Goal: Task Accomplishment & Management: Use online tool/utility

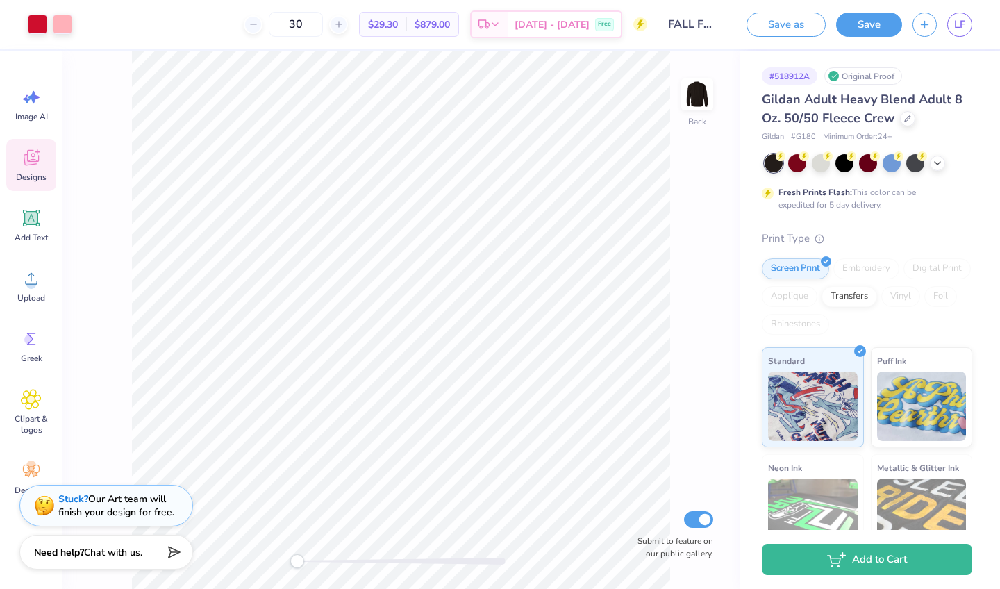
click at [35, 173] on span "Designs" at bounding box center [31, 177] width 31 height 11
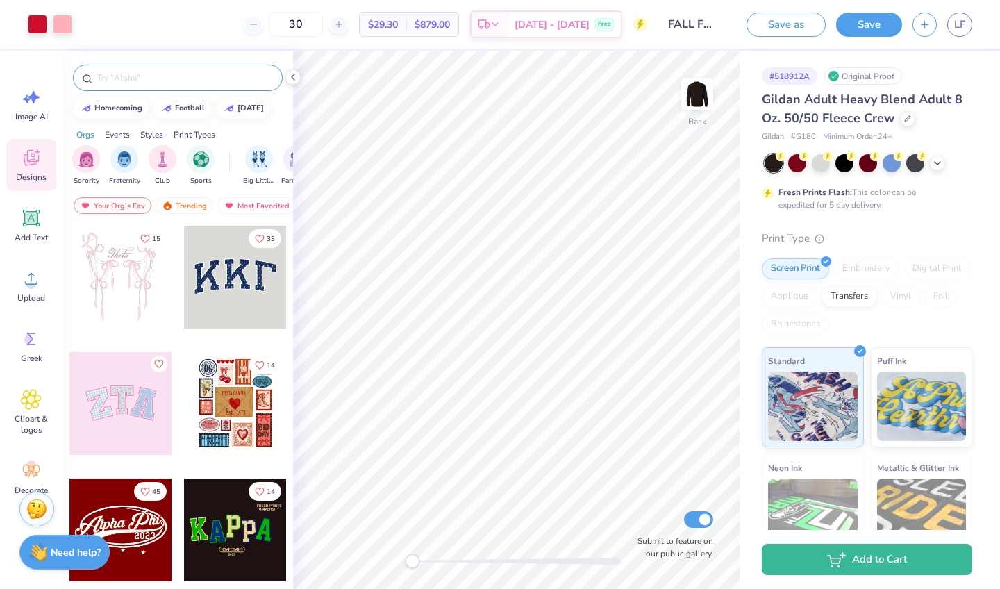
click at [112, 82] on input "text" at bounding box center [185, 78] width 178 height 14
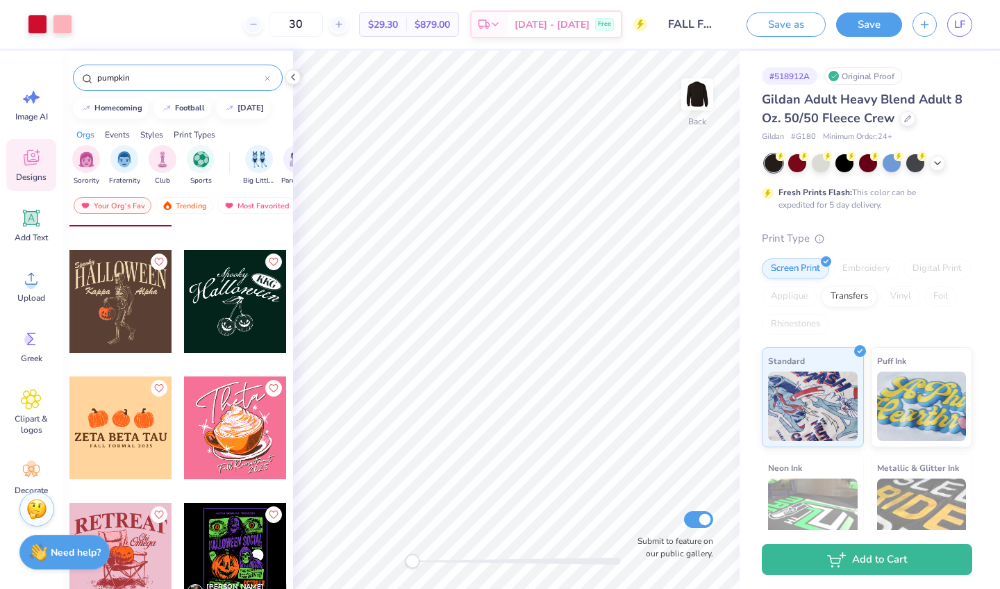
scroll to position [736, 0]
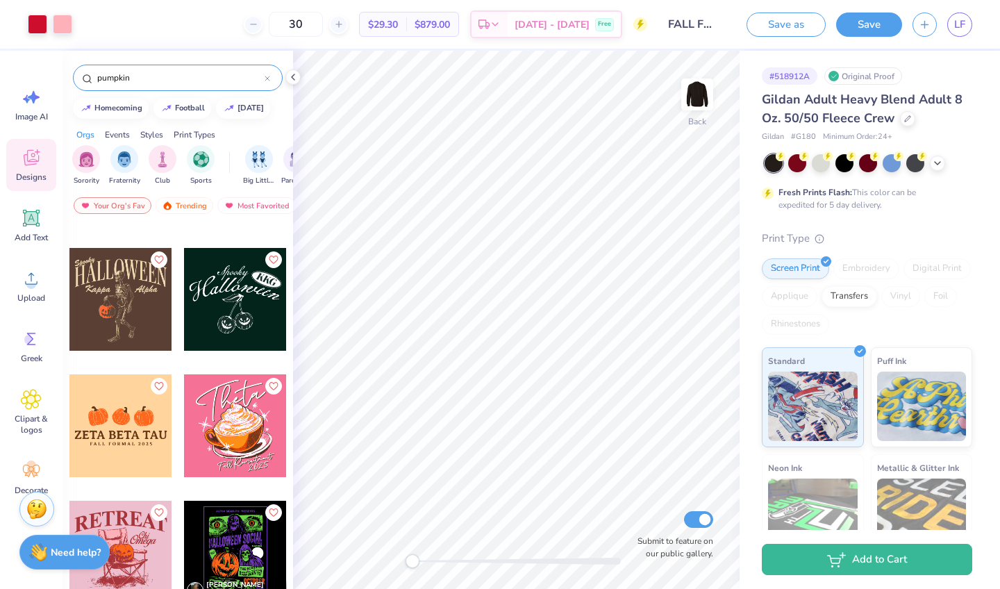
type input "pumpkin"
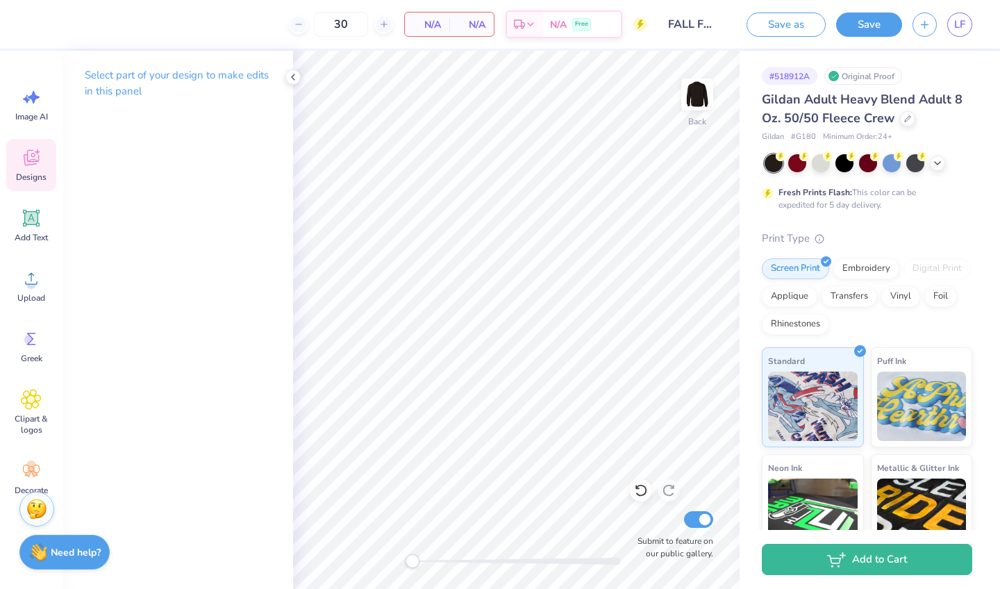
click at [39, 154] on icon at bounding box center [31, 157] width 21 height 21
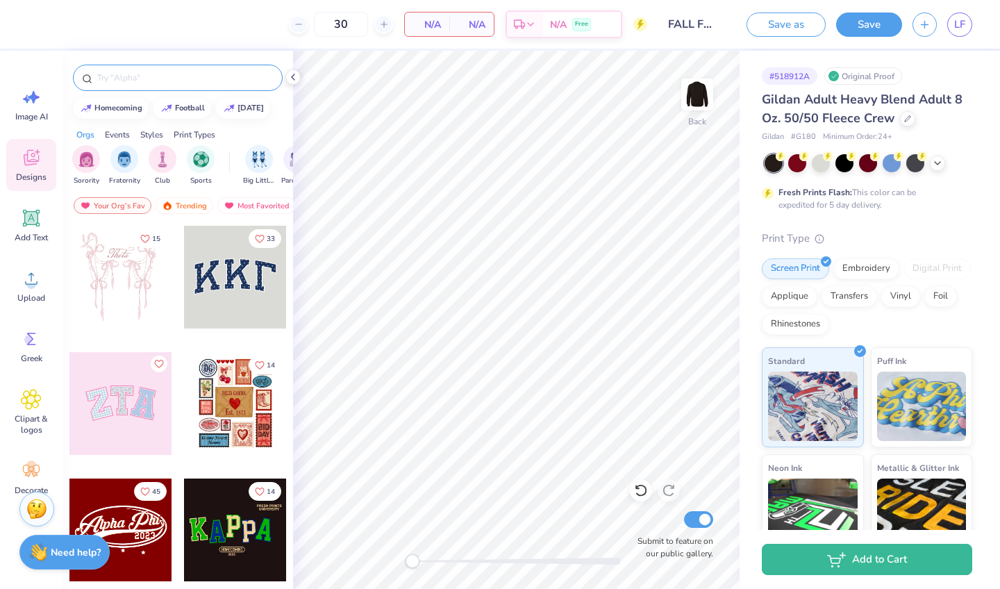
click at [174, 71] on input "text" at bounding box center [185, 78] width 178 height 14
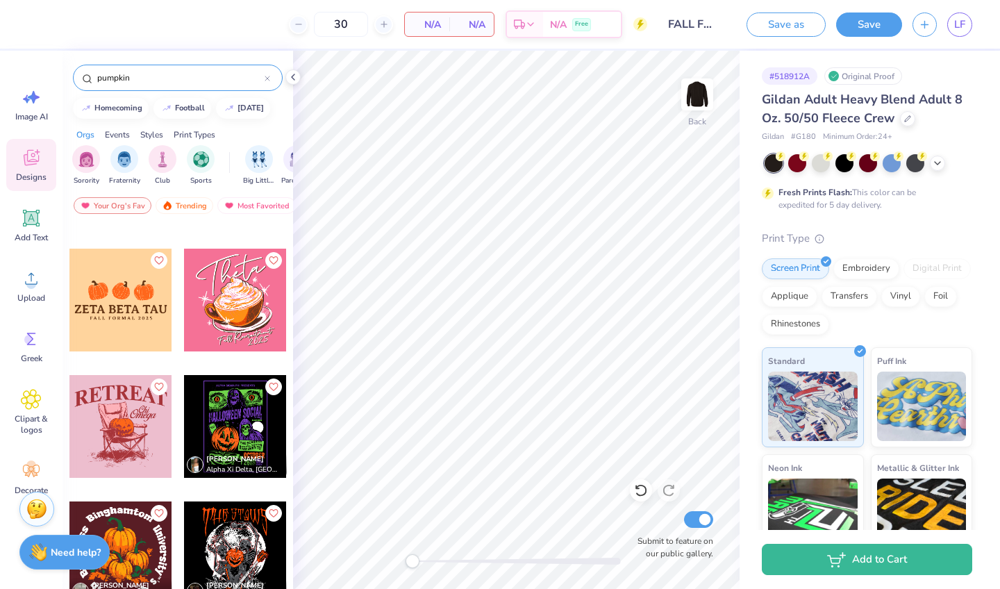
scroll to position [863, 0]
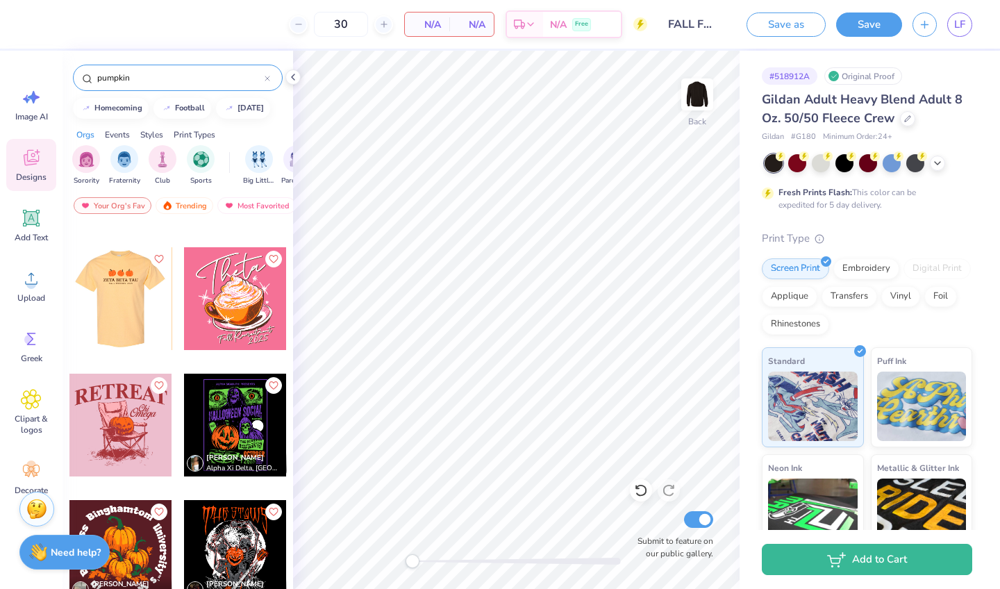
type input "pumpkin"
click at [141, 313] on div at bounding box center [120, 298] width 103 height 103
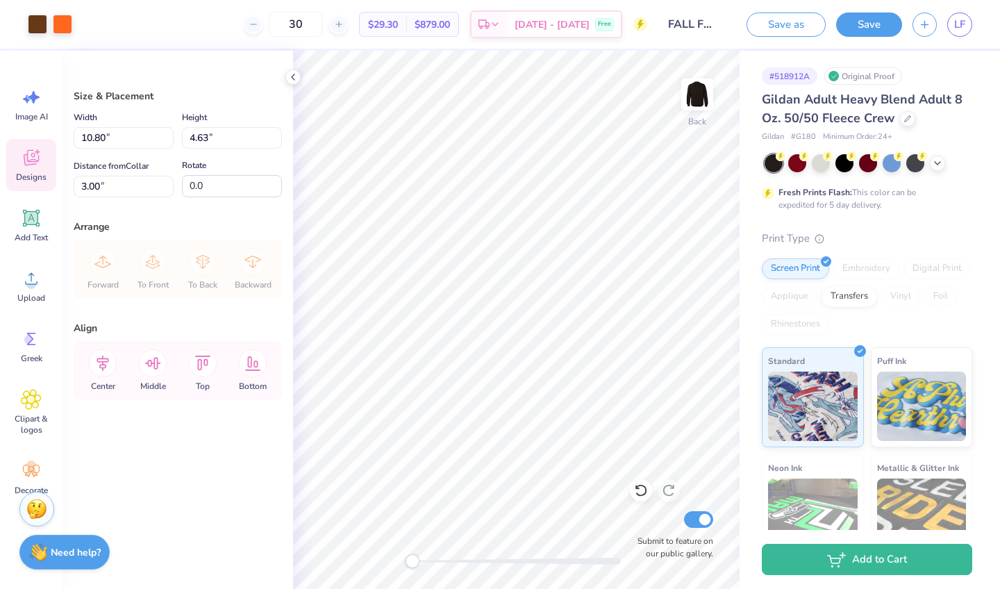
click at [42, 163] on div "Designs" at bounding box center [31, 165] width 50 height 52
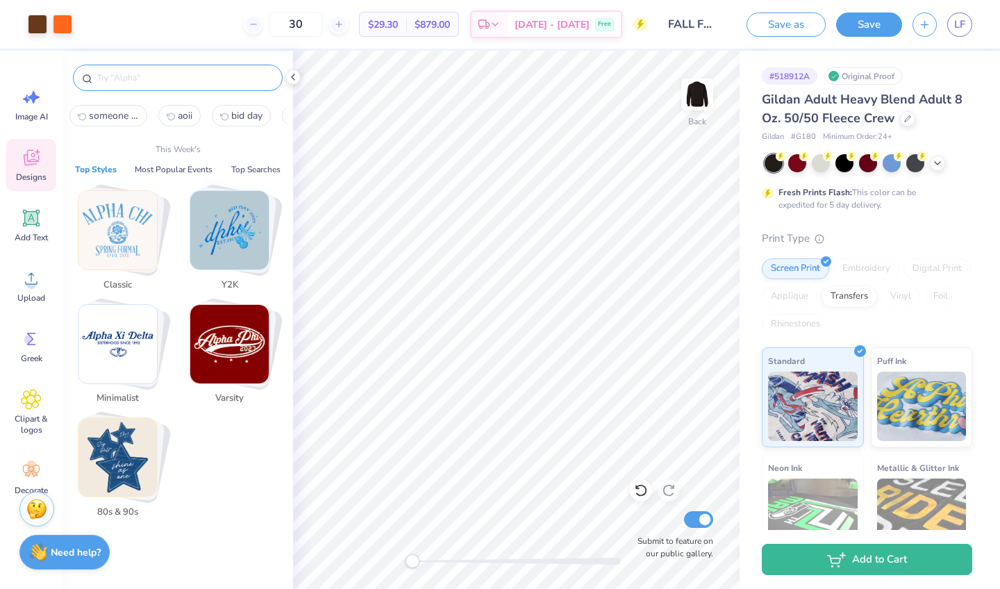
click at [147, 81] on input "text" at bounding box center [185, 78] width 178 height 14
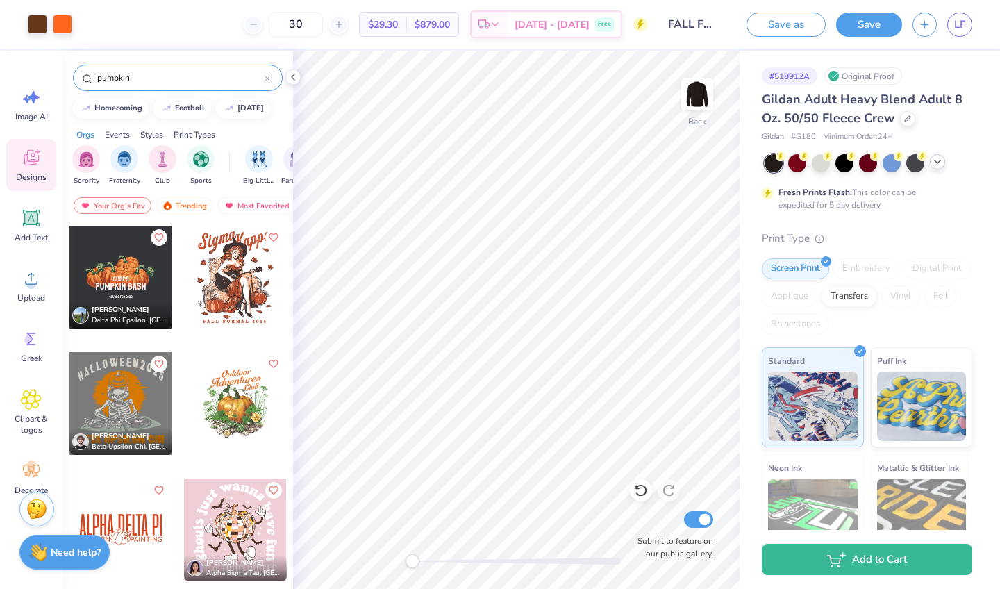
type input "pumpkin"
click at [937, 168] on div at bounding box center [937, 161] width 15 height 15
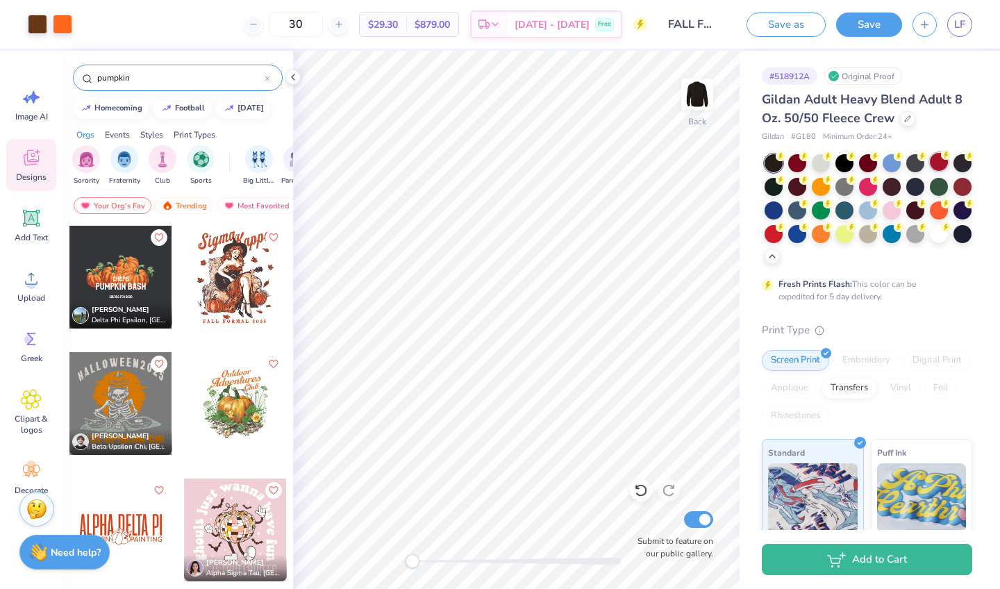
click at [937, 161] on div at bounding box center [939, 162] width 18 height 18
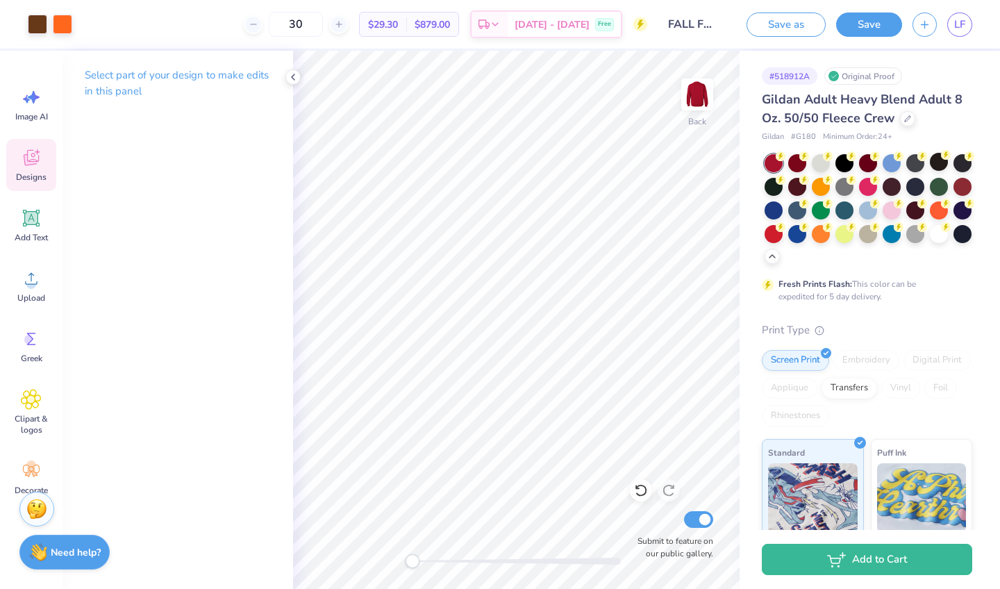
click at [36, 167] on icon at bounding box center [31, 157] width 21 height 21
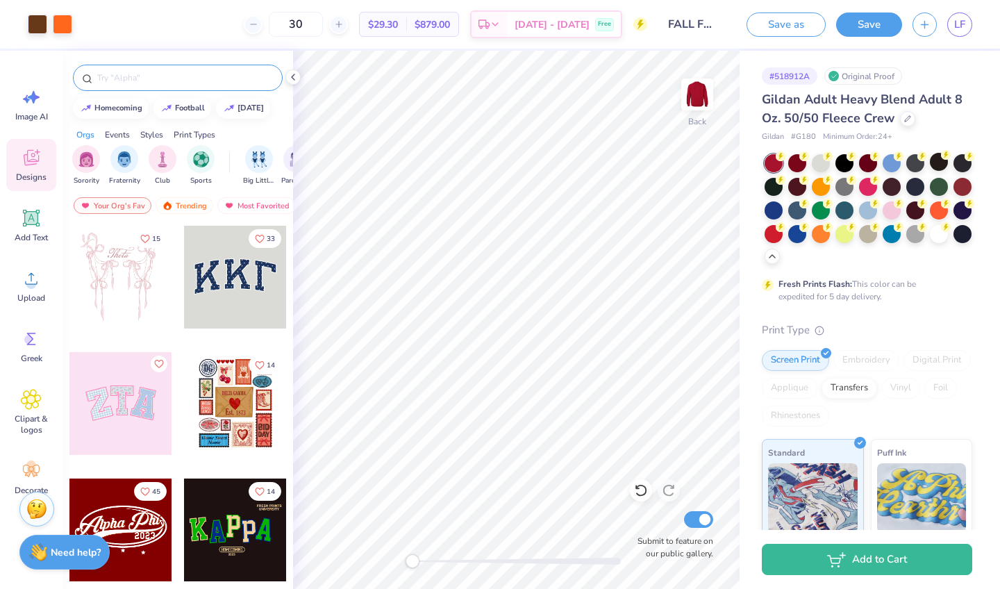
click at [139, 85] on div at bounding box center [178, 78] width 210 height 26
click at [137, 80] on input "text" at bounding box center [185, 78] width 178 height 14
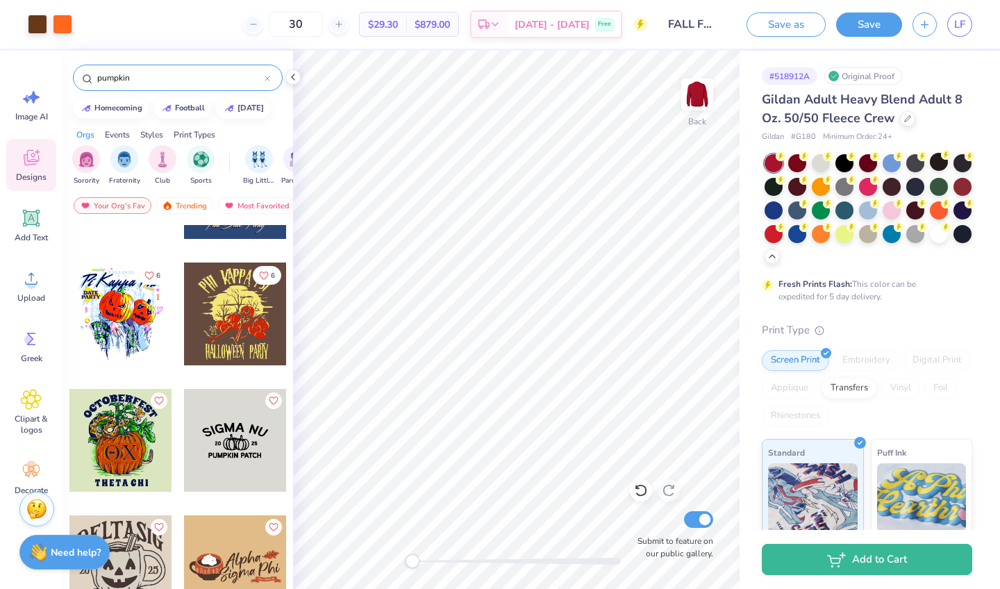
scroll to position [1606, 0]
drag, startPoint x: 131, startPoint y: 75, endPoint x: 11, endPoint y: 75, distance: 120.1
click at [11, 75] on div "Art colors 30 $29.30 Per Item $879.00 Total Est. Delivery Oct 5 - 8 Free Design…" at bounding box center [500, 294] width 1000 height 589
type input "pumpkin"
click at [216, 445] on div at bounding box center [235, 440] width 103 height 103
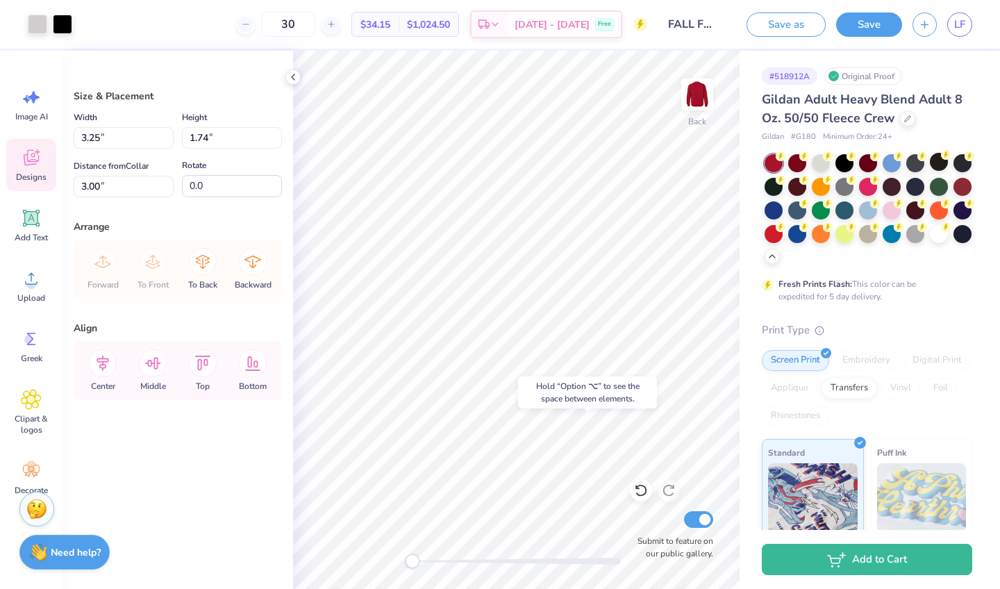
click at [35, 157] on icon at bounding box center [31, 157] width 21 height 21
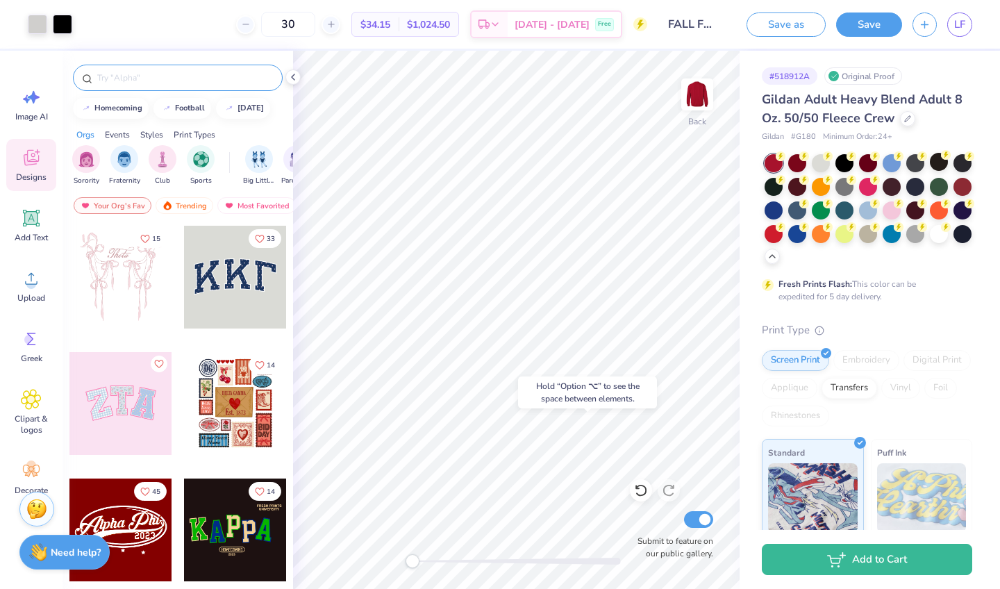
click at [137, 86] on div at bounding box center [178, 78] width 210 height 26
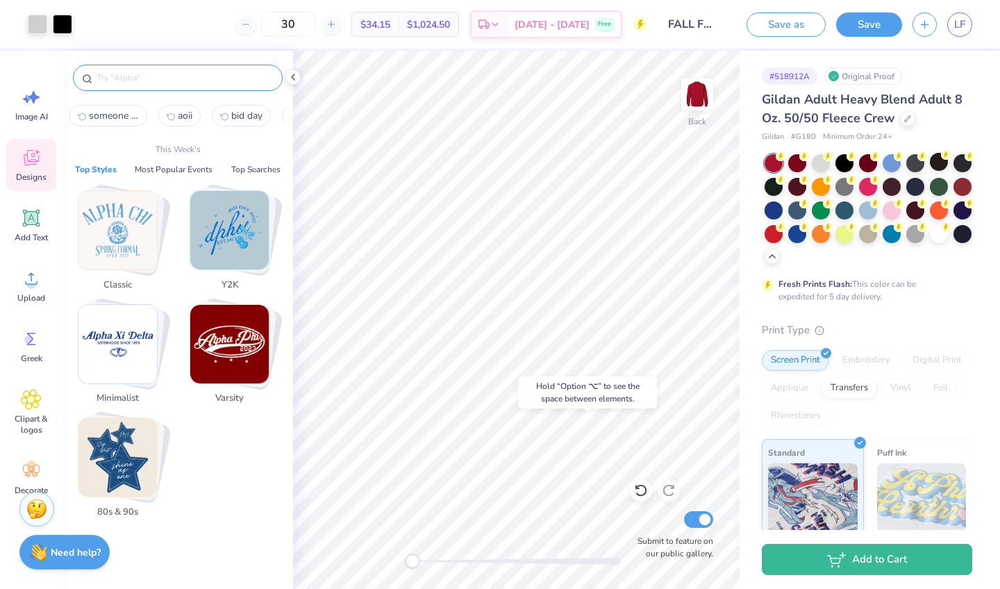
click at [137, 77] on input "text" at bounding box center [185, 78] width 178 height 14
paste input "pumpkin"
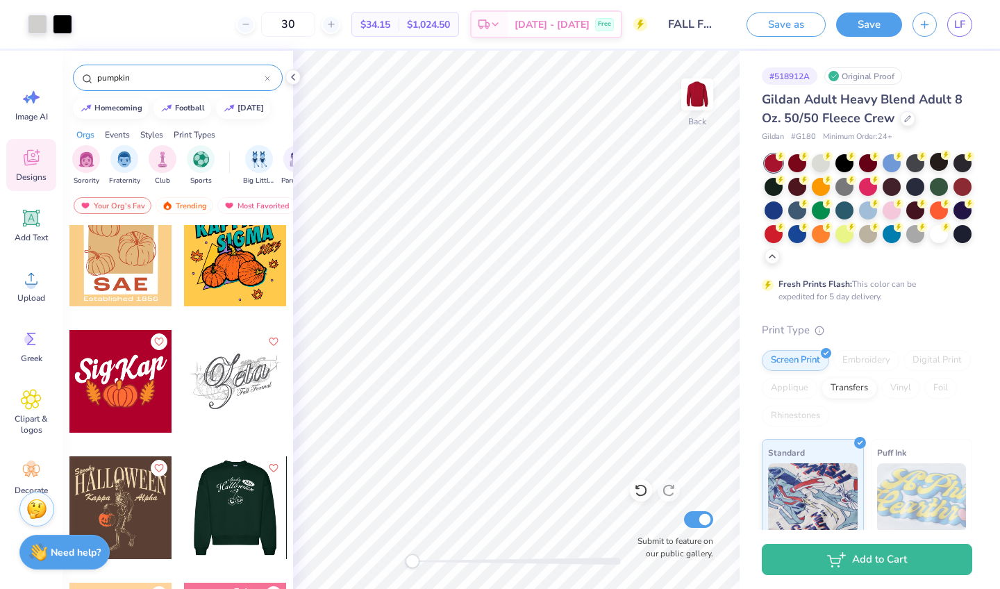
scroll to position [472, 0]
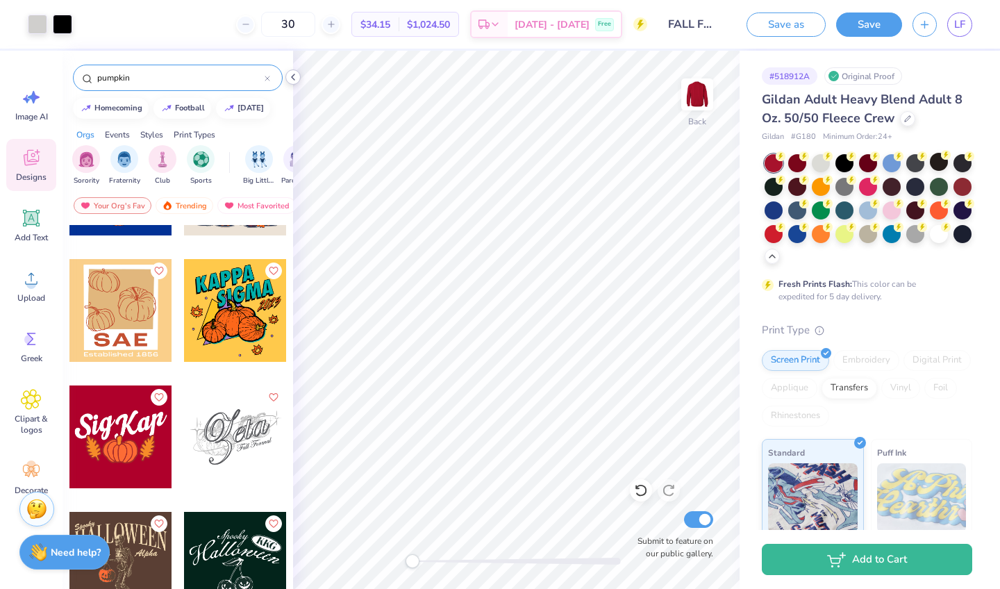
type input "pumpkin"
click at [288, 81] on icon at bounding box center [292, 77] width 11 height 11
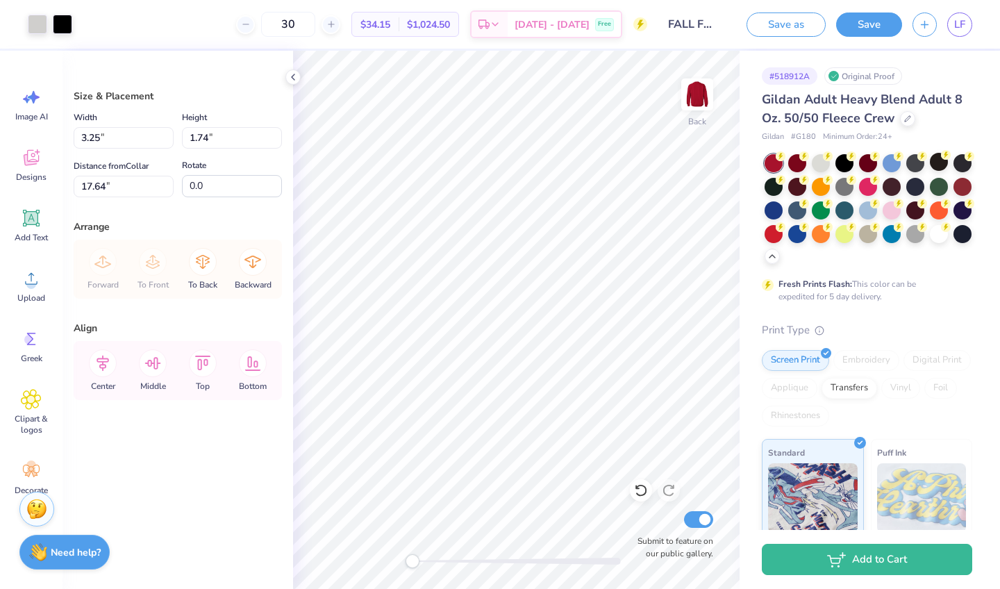
type input "11.76"
type input "6.28"
type input "9.53"
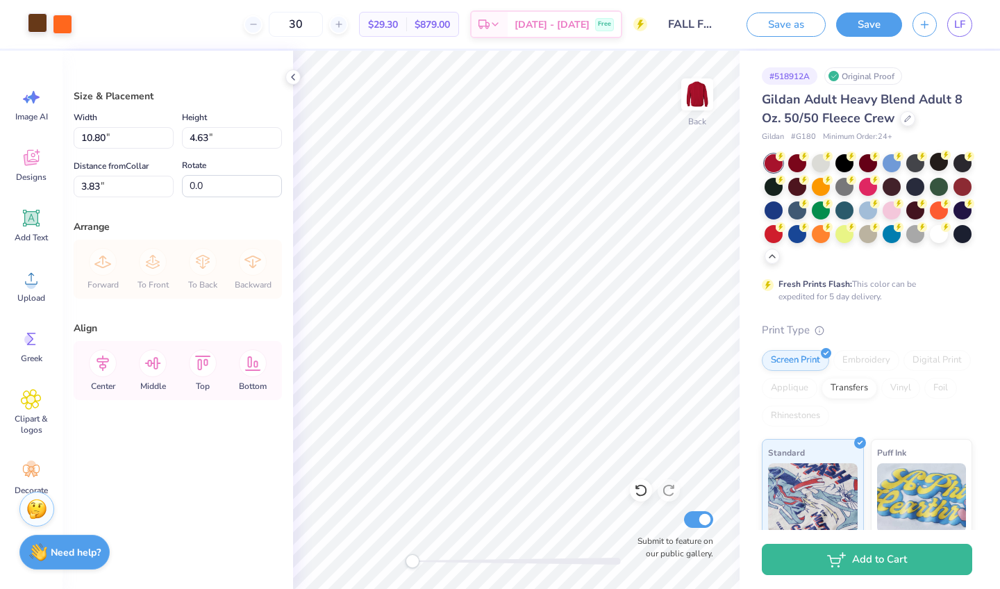
click at [37, 30] on div at bounding box center [37, 22] width 19 height 19
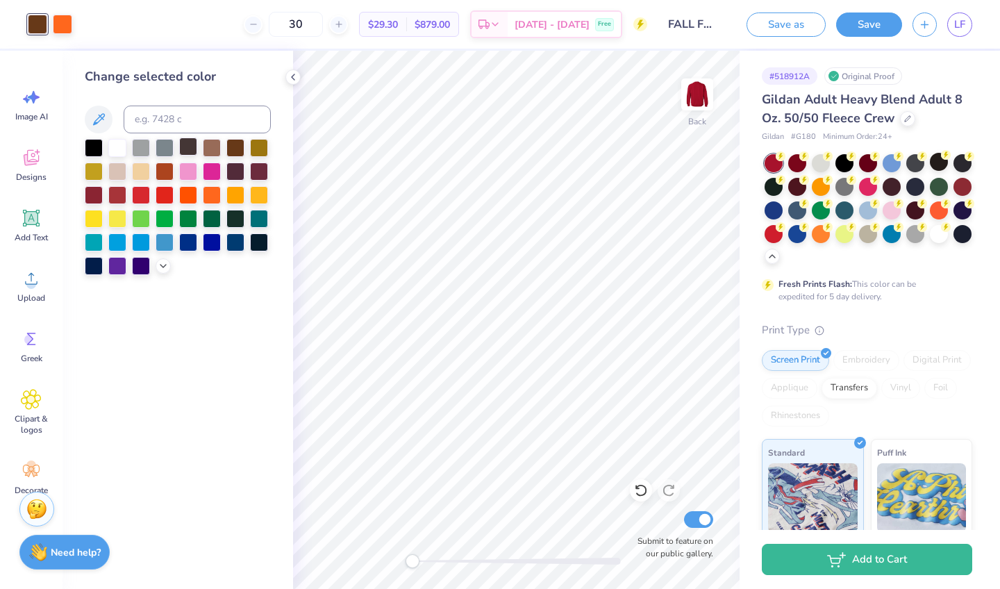
click at [192, 147] on div at bounding box center [188, 146] width 18 height 18
click at [237, 174] on div at bounding box center [235, 170] width 18 height 18
click at [257, 174] on div at bounding box center [259, 170] width 18 height 18
click at [241, 172] on div at bounding box center [235, 170] width 18 height 18
click at [239, 150] on div at bounding box center [235, 146] width 18 height 18
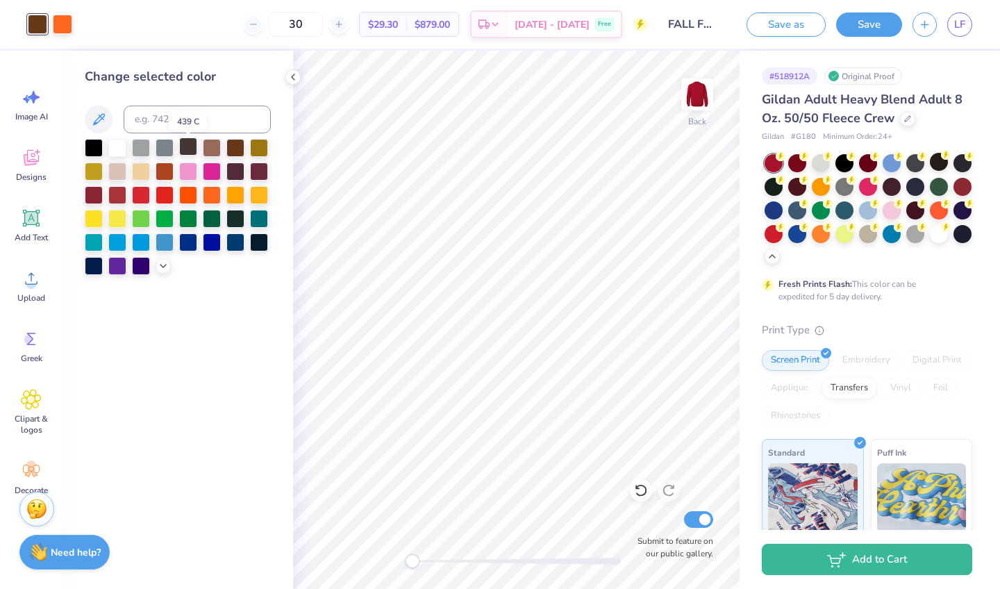
click at [187, 149] on div at bounding box center [188, 146] width 18 height 18
click at [235, 178] on div at bounding box center [235, 170] width 18 height 18
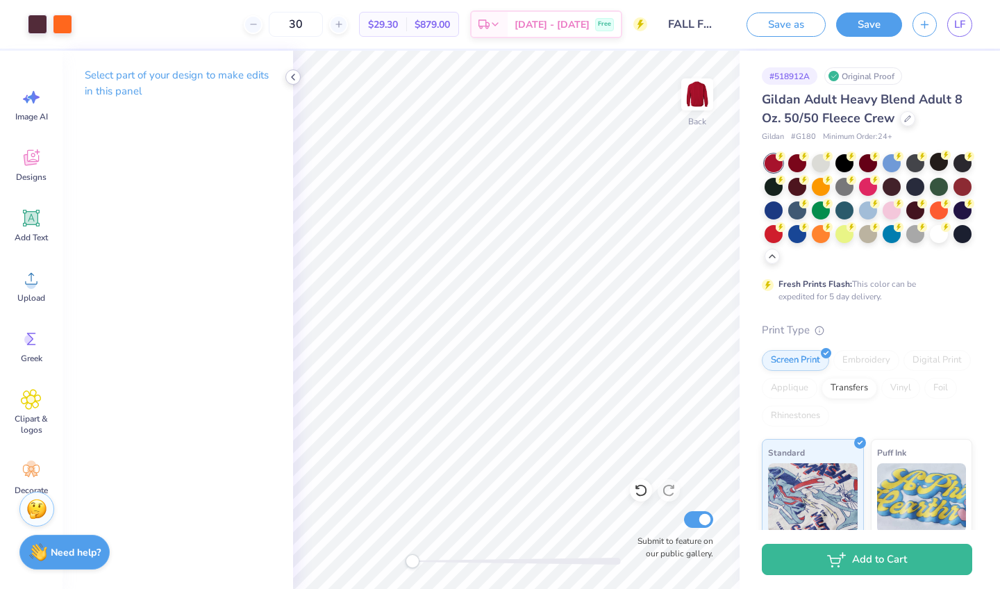
click at [290, 81] on icon at bounding box center [292, 77] width 11 height 11
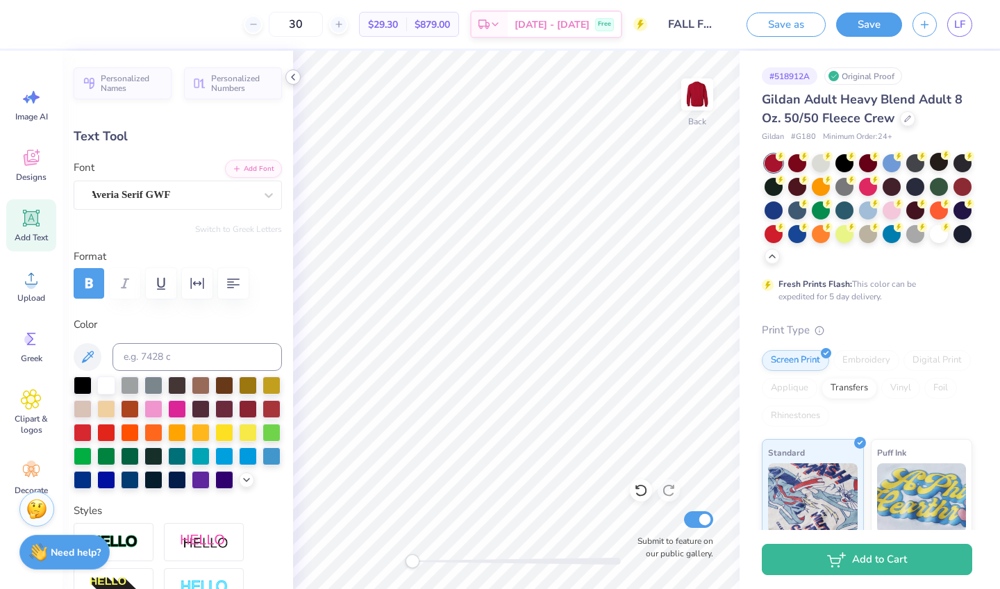
scroll to position [0, 0]
type textarea "Z"
type textarea "Alpha Omicron Pi"
type input "7.27"
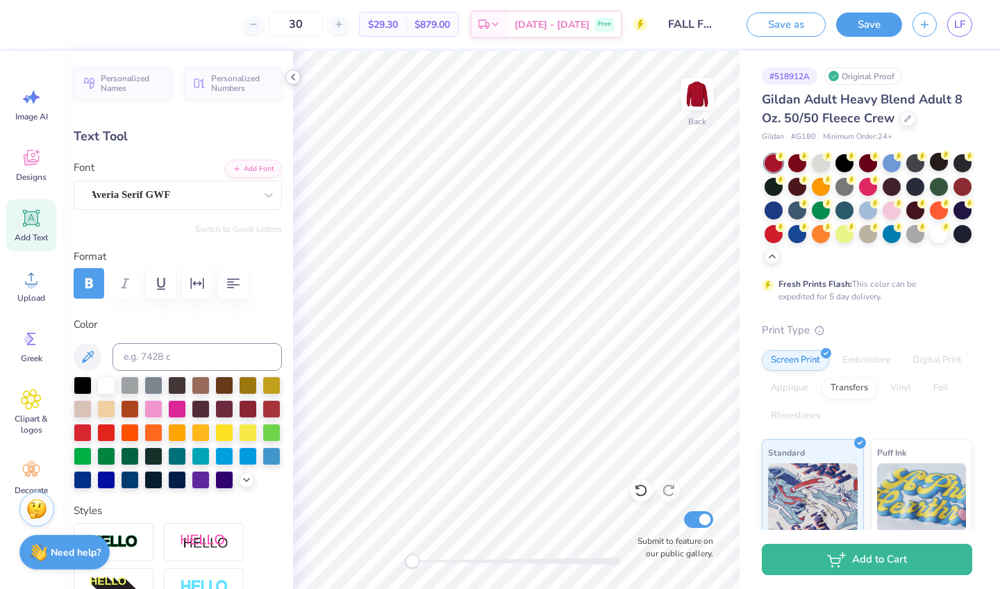
type input "0.42"
type input "8.04"
type textarea "HALLOWEEN FORMAL 2025"
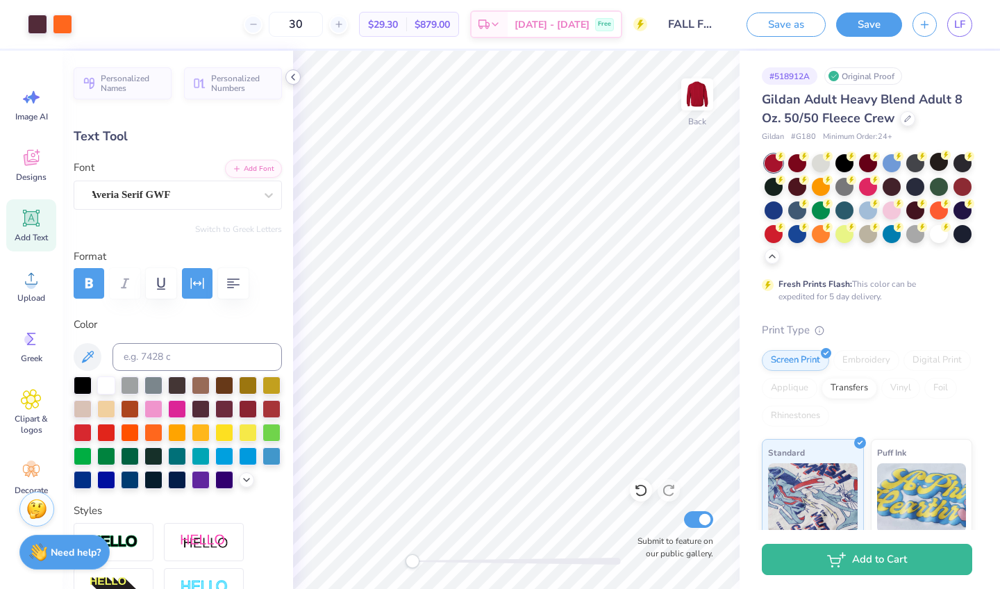
type input "11.79"
type input "1.32"
type input "6.62"
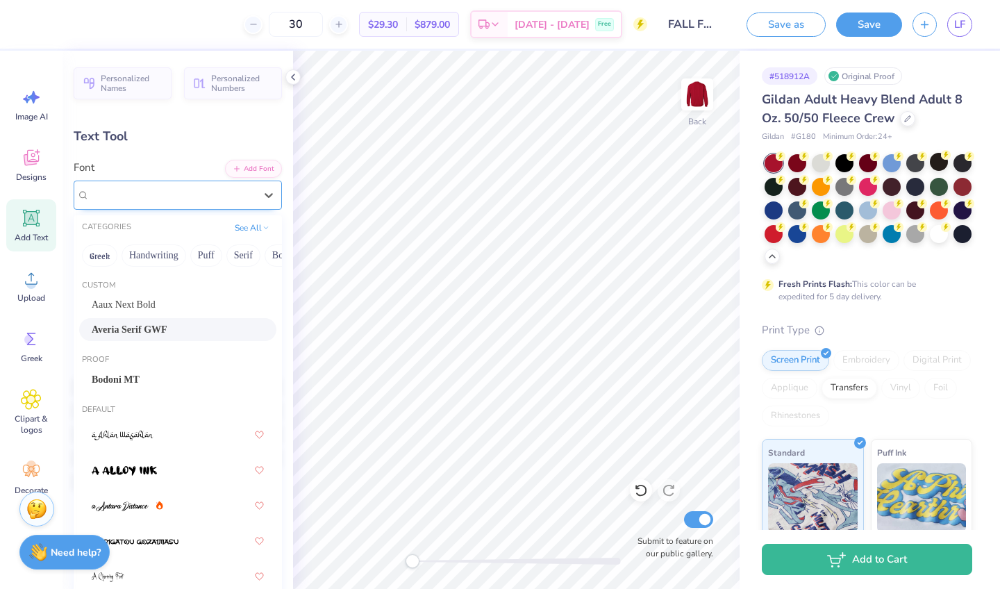
click at [238, 193] on div "Averia Serif GWF" at bounding box center [172, 195] width 168 height 22
click at [153, 252] on button "Handwriting" at bounding box center [154, 255] width 65 height 22
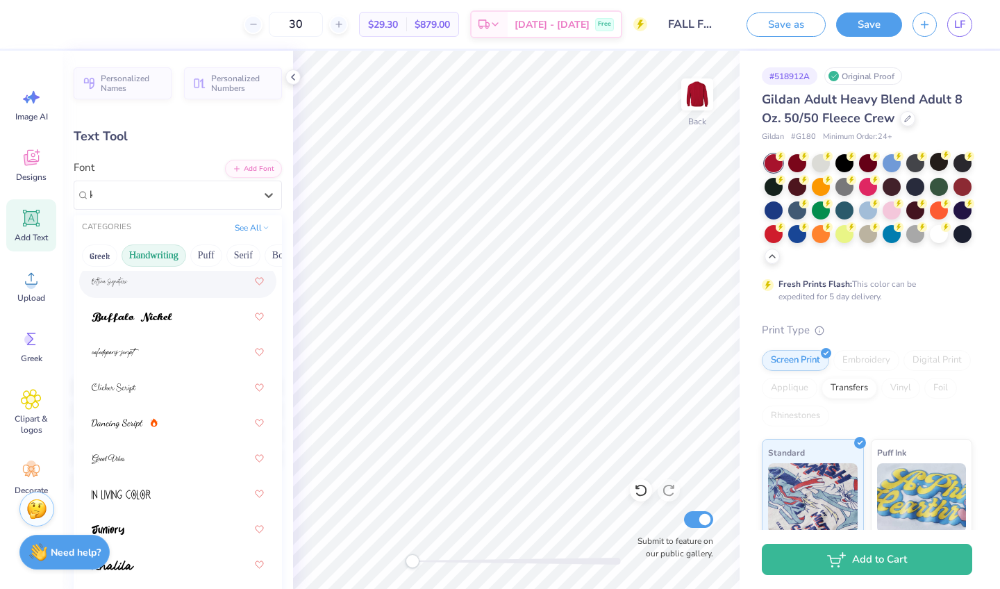
scroll to position [0, 0]
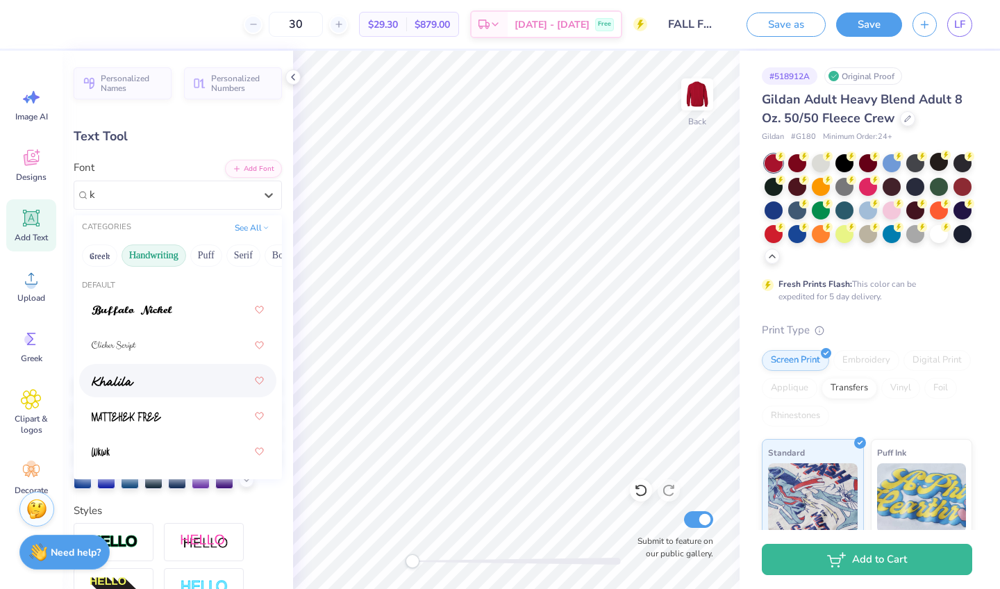
click at [160, 375] on div at bounding box center [178, 380] width 172 height 25
type input "k"
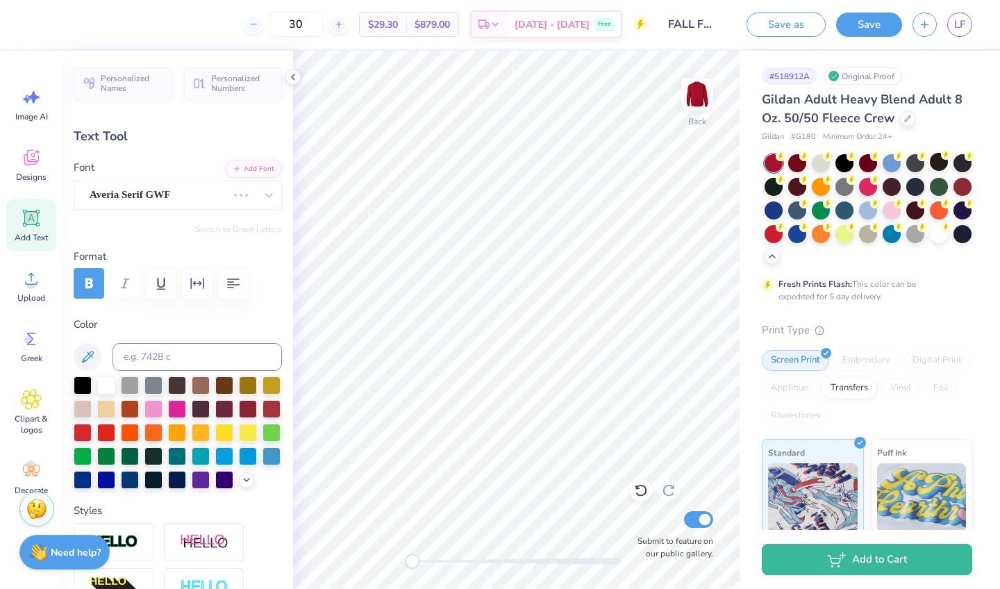
scroll to position [0, 1]
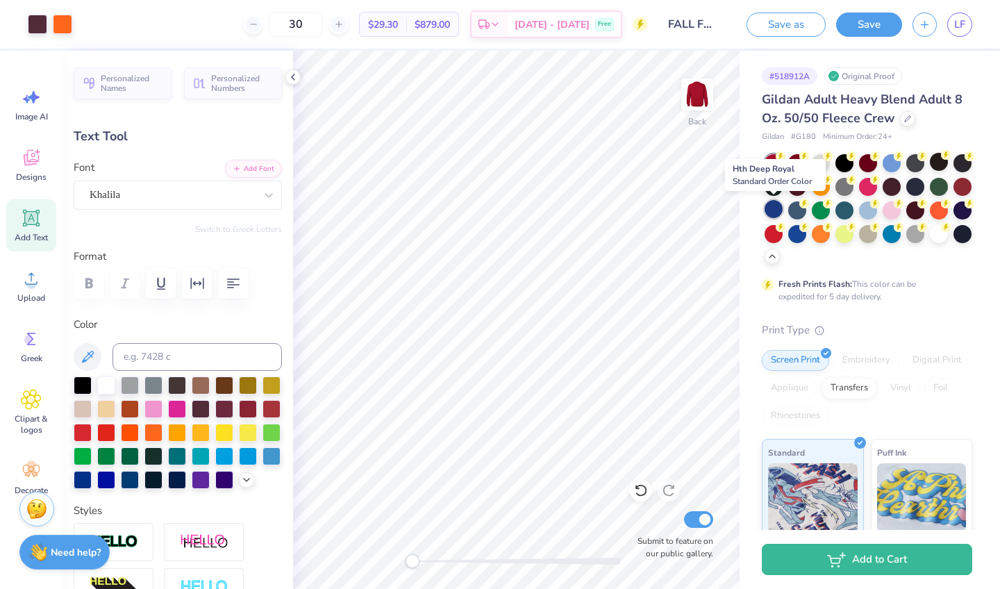
click at [770, 206] on div at bounding box center [773, 209] width 18 height 18
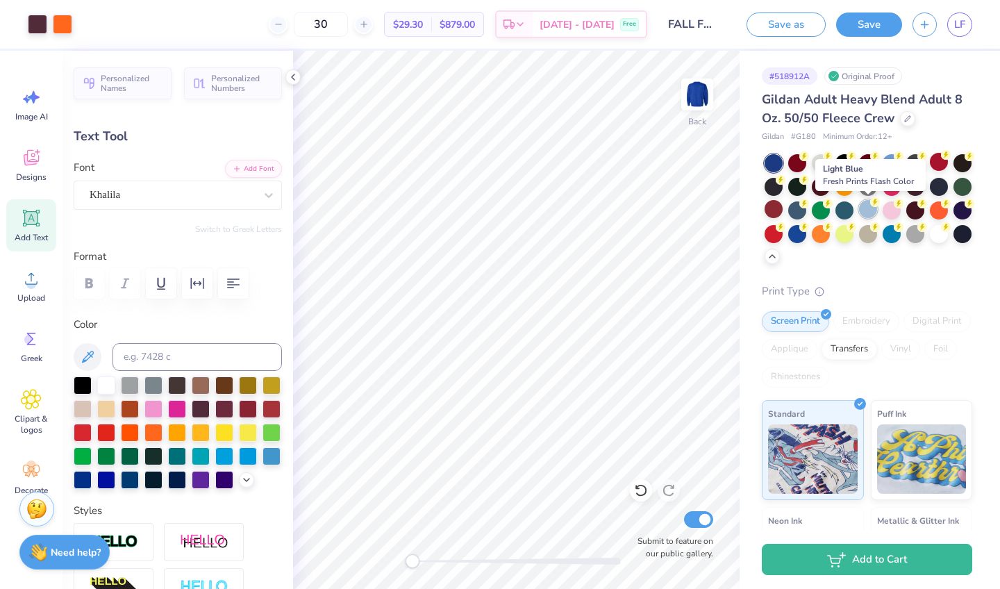
click at [867, 210] on div at bounding box center [868, 209] width 18 height 18
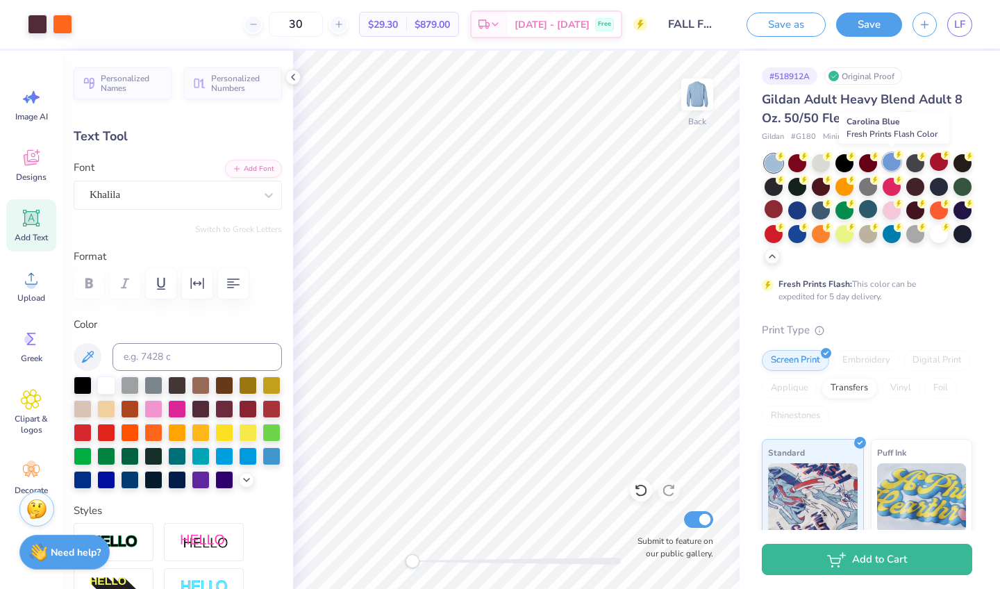
click at [887, 160] on div at bounding box center [892, 162] width 18 height 18
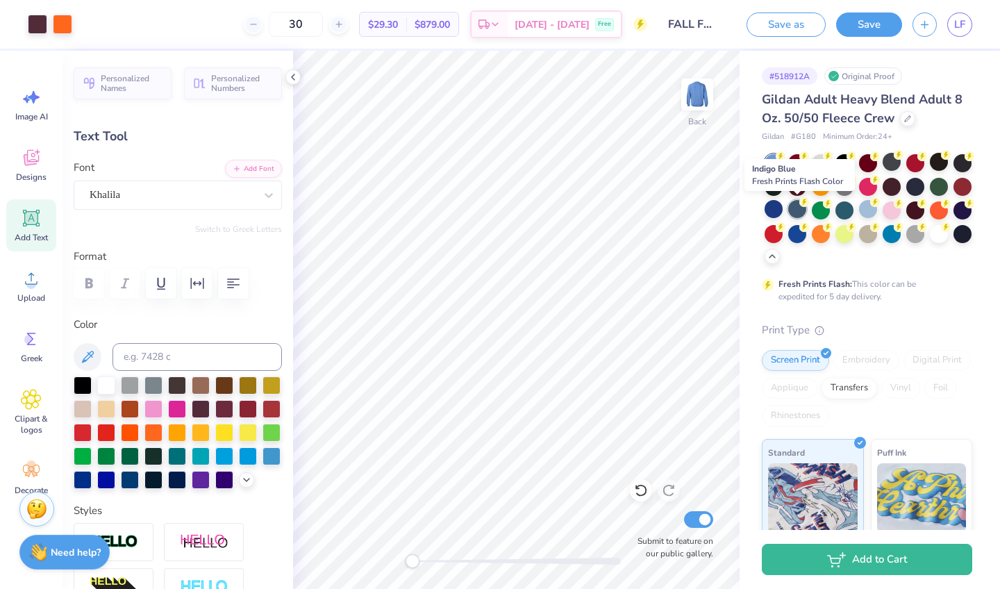
click at [794, 206] on div at bounding box center [797, 209] width 18 height 18
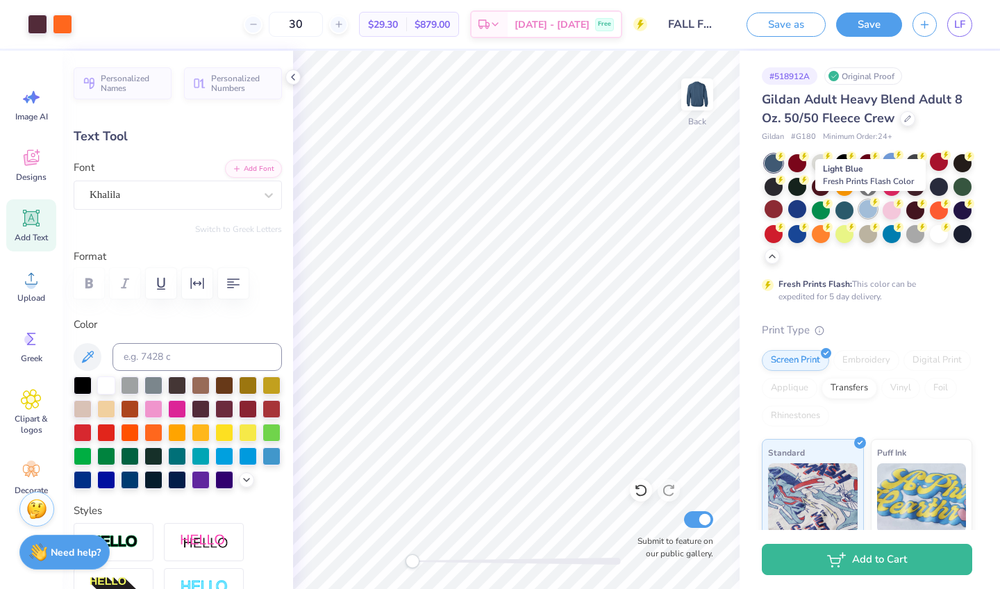
click at [859, 212] on div at bounding box center [868, 209] width 18 height 18
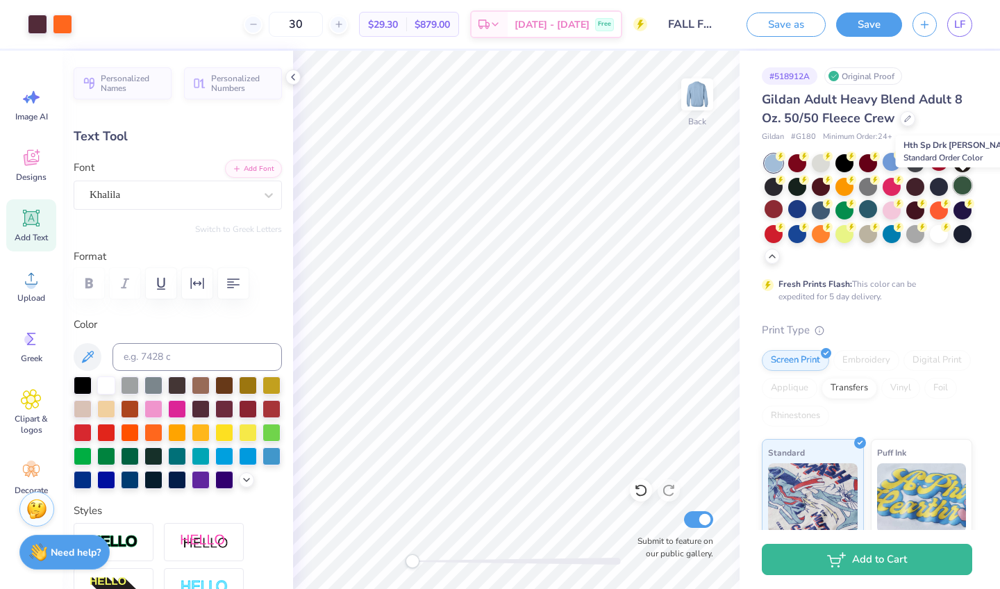
click at [964, 185] on div at bounding box center [962, 185] width 18 height 18
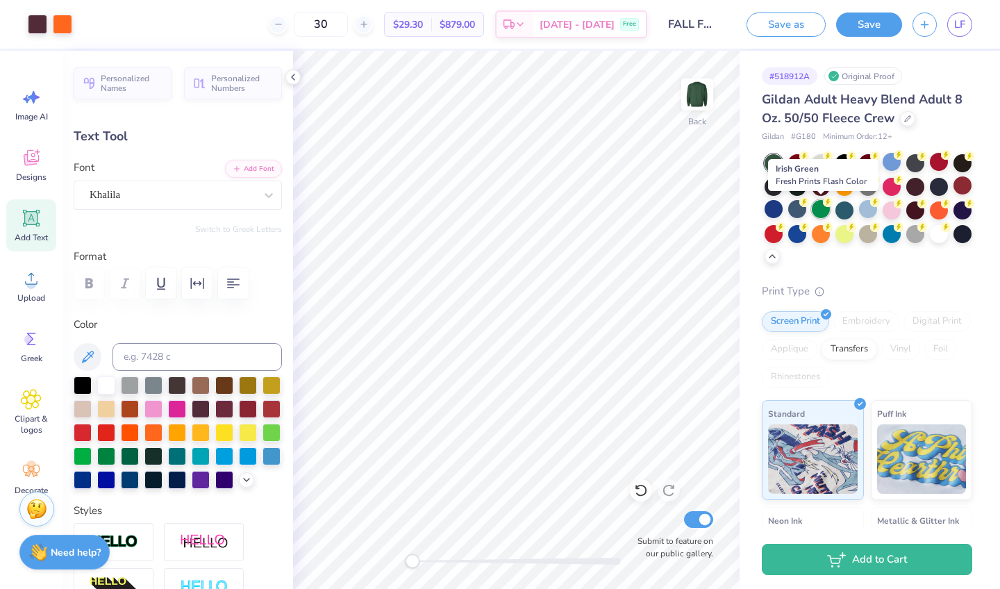
click at [821, 210] on div at bounding box center [821, 209] width 18 height 18
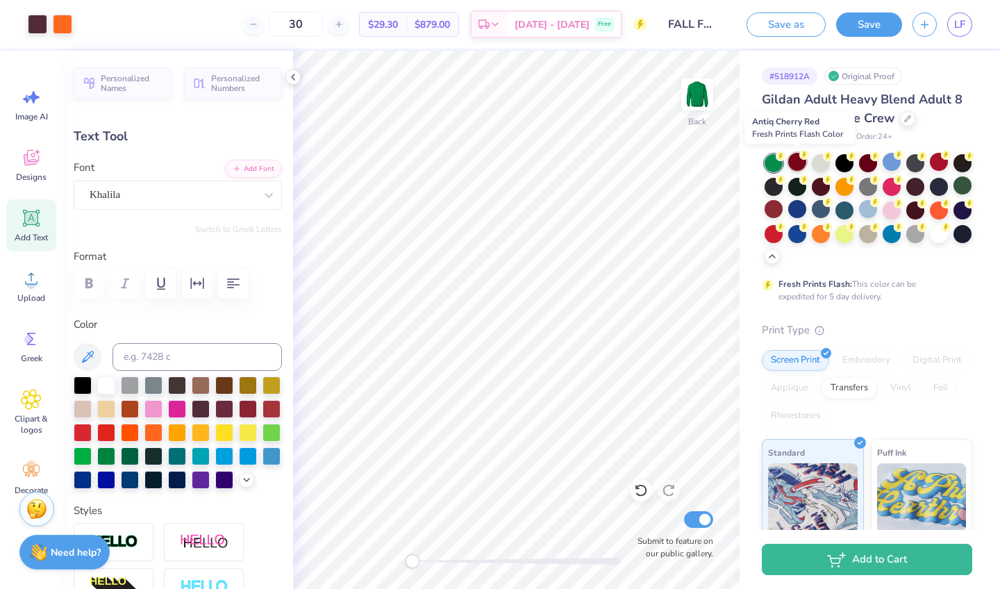
click at [800, 167] on div at bounding box center [797, 162] width 18 height 18
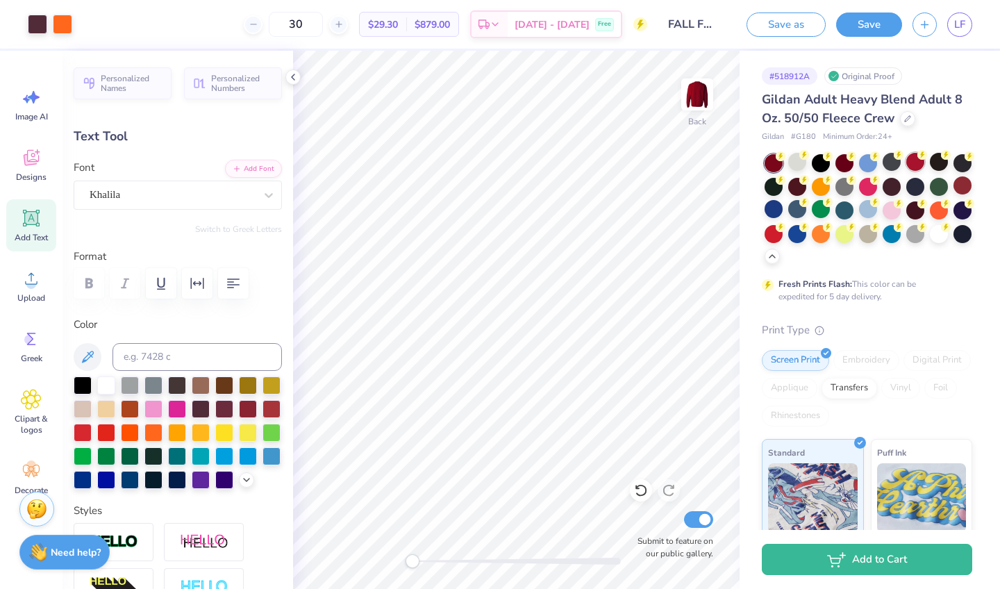
click at [917, 166] on div at bounding box center [915, 162] width 18 height 18
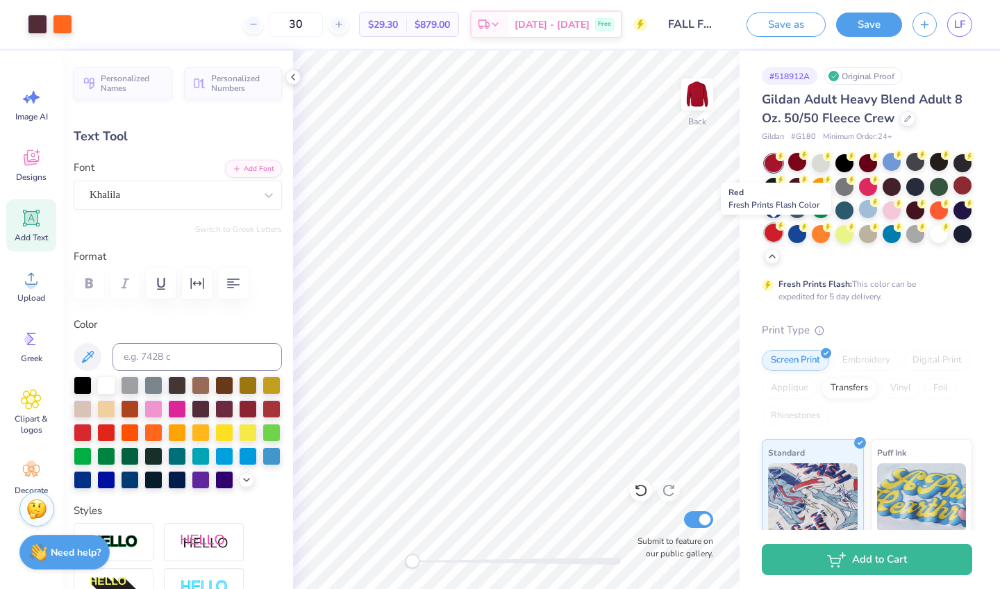
click at [773, 233] on div at bounding box center [773, 233] width 18 height 18
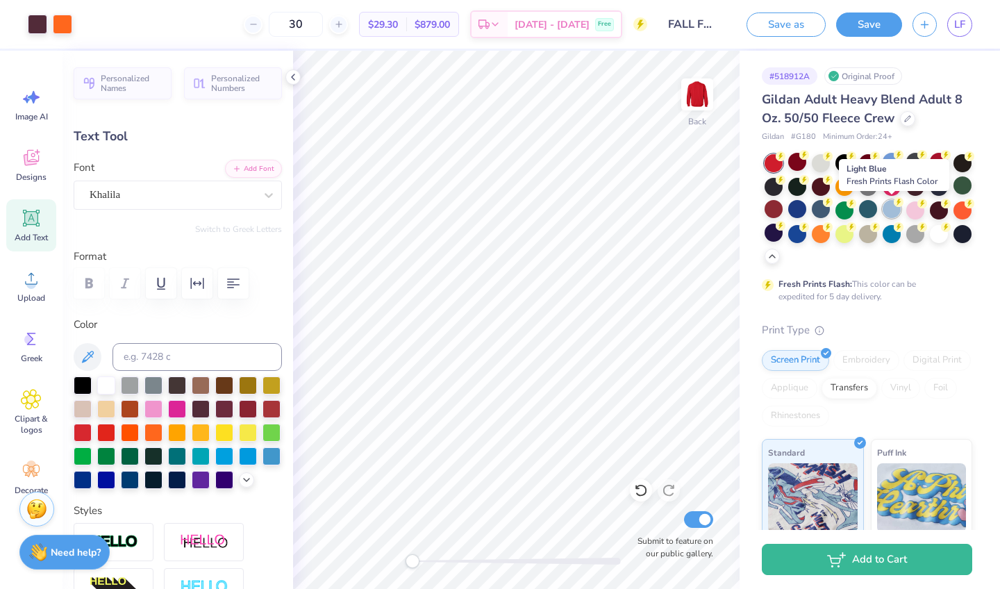
click at [883, 212] on div at bounding box center [892, 209] width 18 height 18
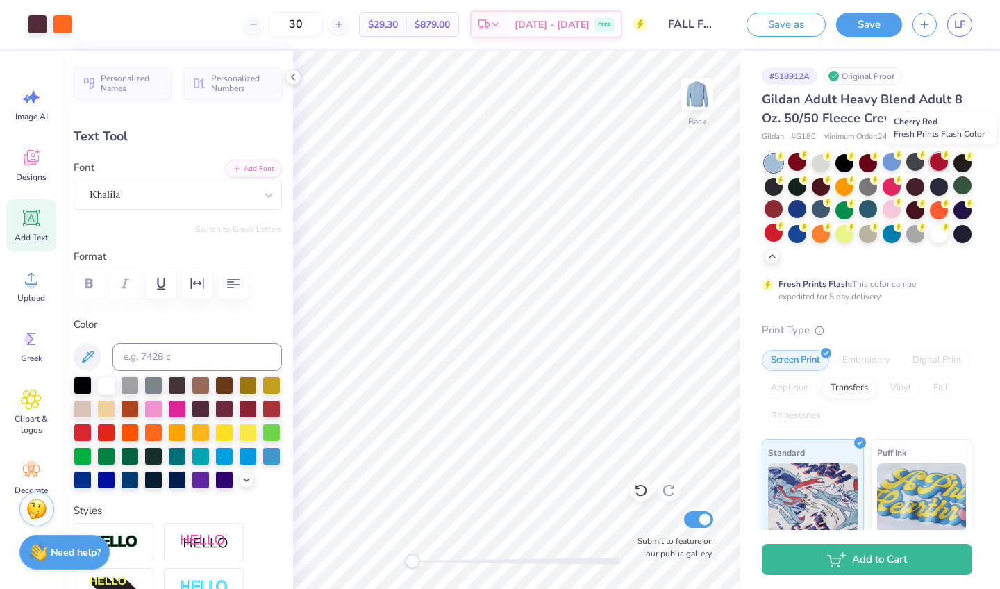
click at [936, 162] on div at bounding box center [939, 162] width 18 height 18
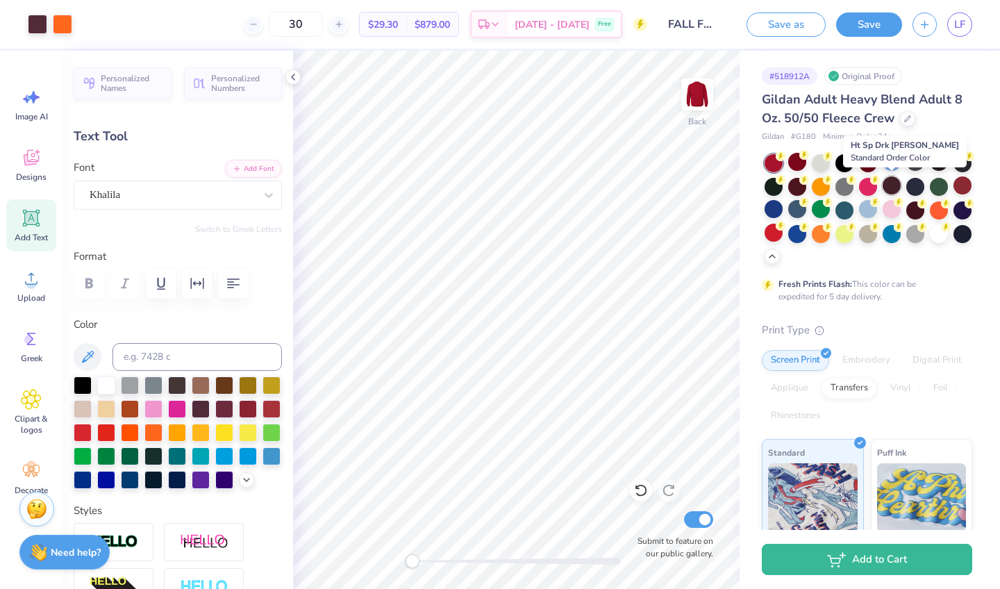
click at [892, 186] on div at bounding box center [892, 185] width 18 height 18
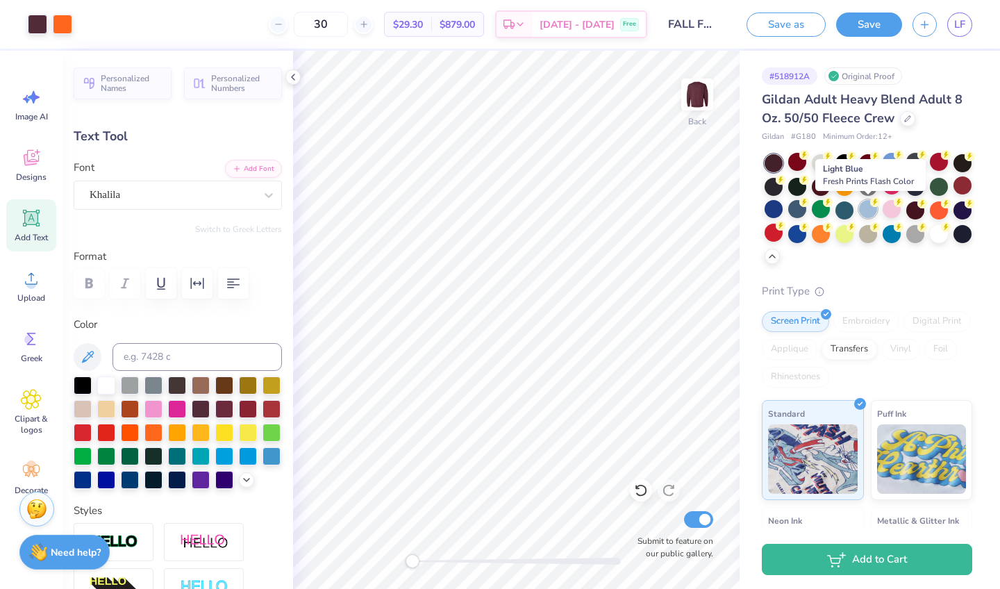
click at [863, 208] on div at bounding box center [868, 209] width 18 height 18
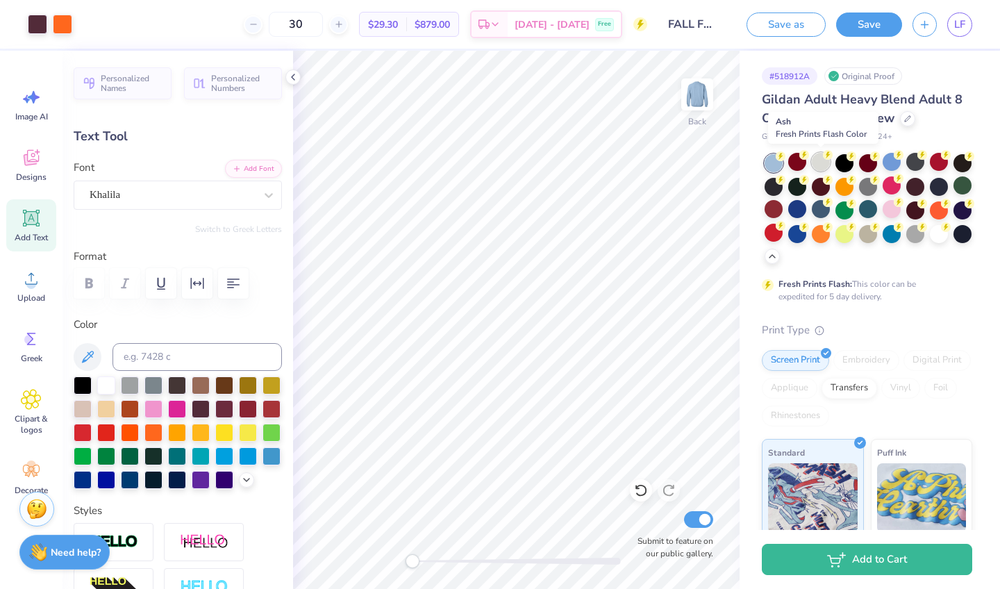
click at [827, 167] on div at bounding box center [821, 162] width 18 height 18
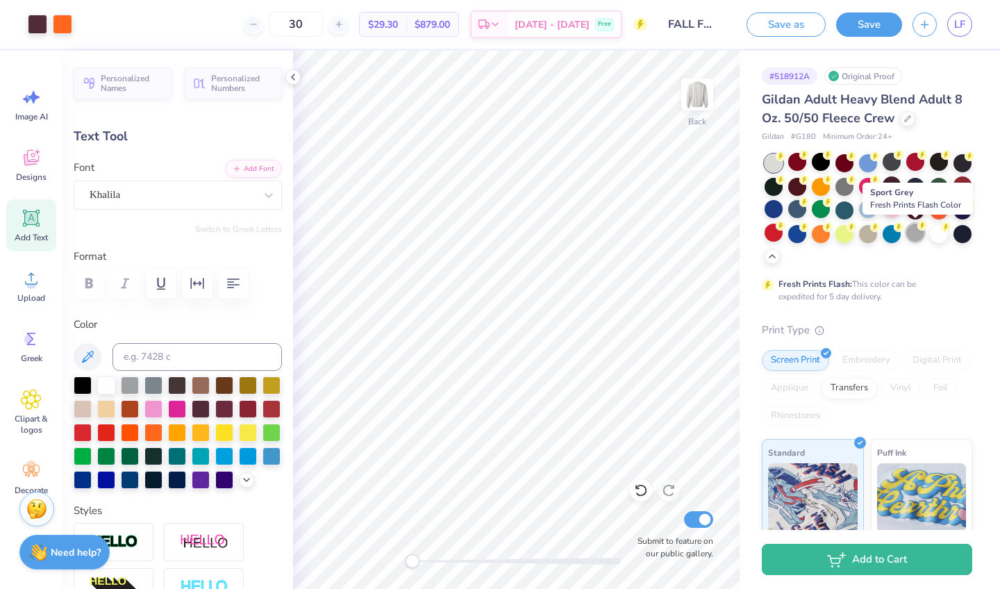
click at [915, 240] on div at bounding box center [915, 233] width 18 height 18
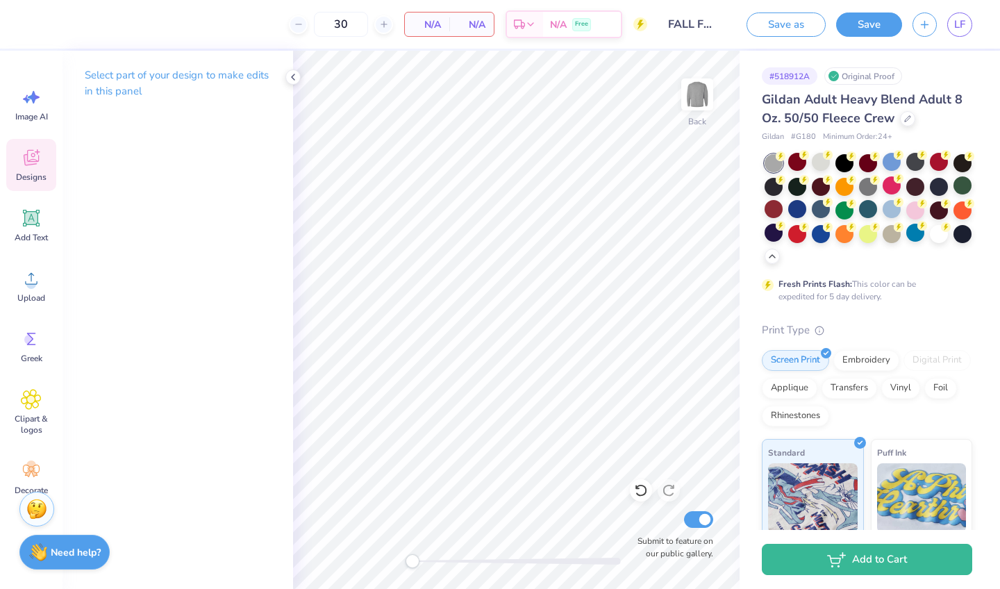
click at [42, 163] on div "Designs" at bounding box center [31, 165] width 50 height 52
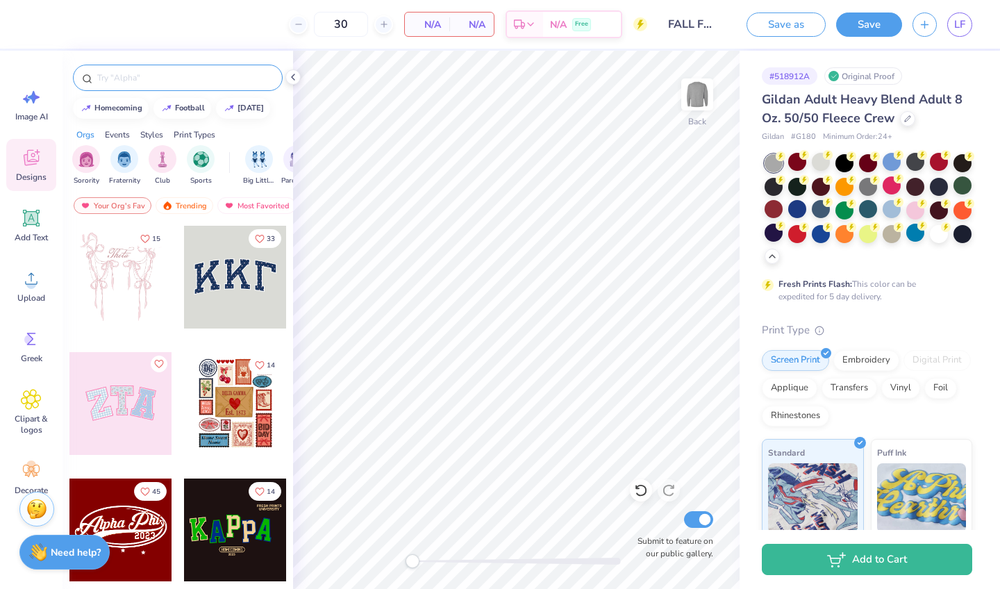
click at [147, 76] on input "text" at bounding box center [185, 78] width 178 height 14
type input "pumpkin patch"
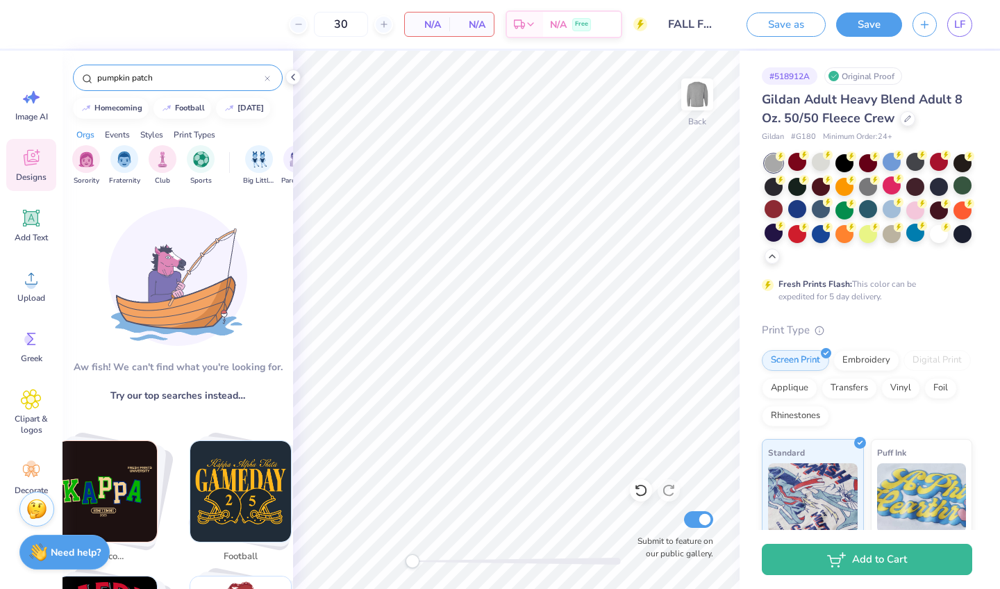
drag, startPoint x: 162, startPoint y: 80, endPoint x: 62, endPoint y: 78, distance: 100.7
click at [62, 78] on div "30 N/A Per Item N/A Total Est. Delivery N/A Free Design Title FALL FORMAL 2025 …" at bounding box center [500, 294] width 1000 height 589
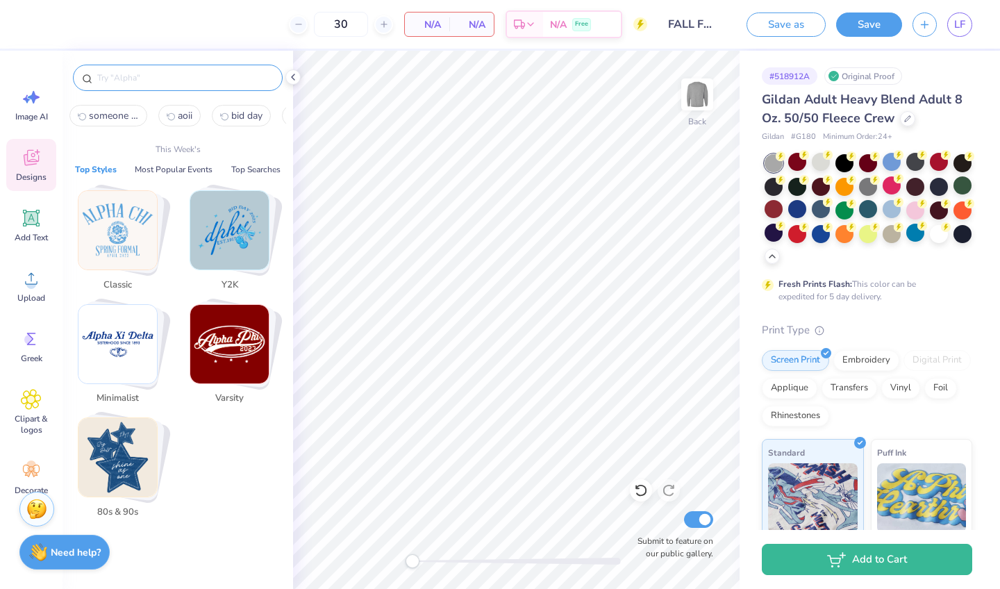
paste input "pumpkin"
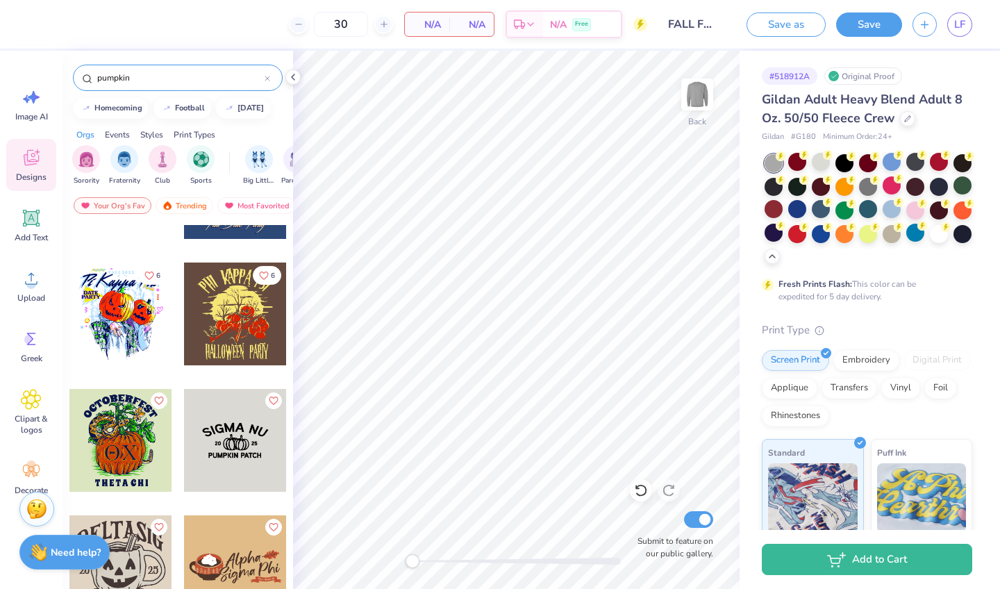
scroll to position [1606, 0]
type input "pumpkin"
click at [252, 447] on div at bounding box center [235, 440] width 103 height 103
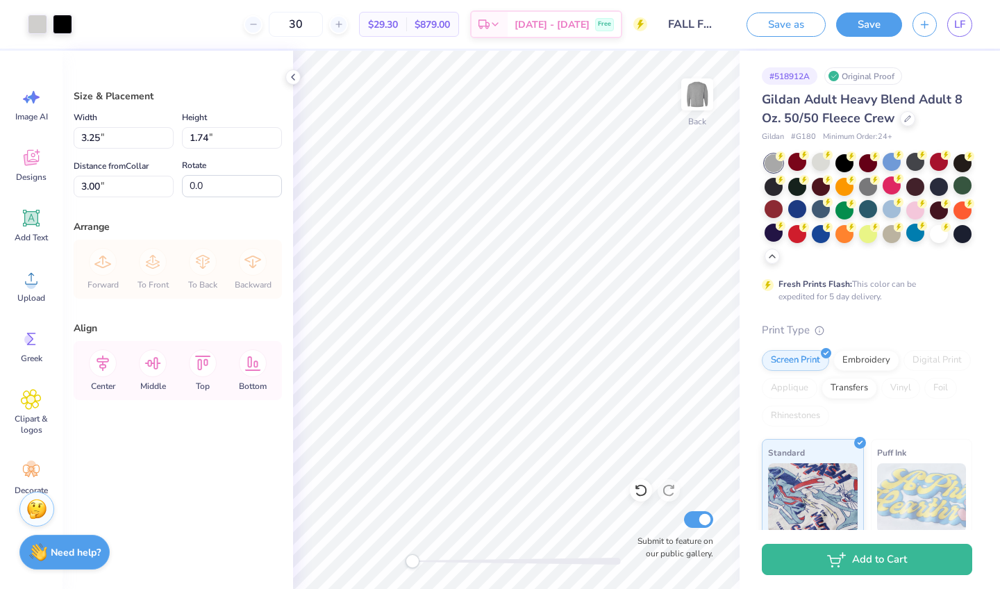
type input "3.74"
type input "11.67"
type input "6.24"
type input "4.20"
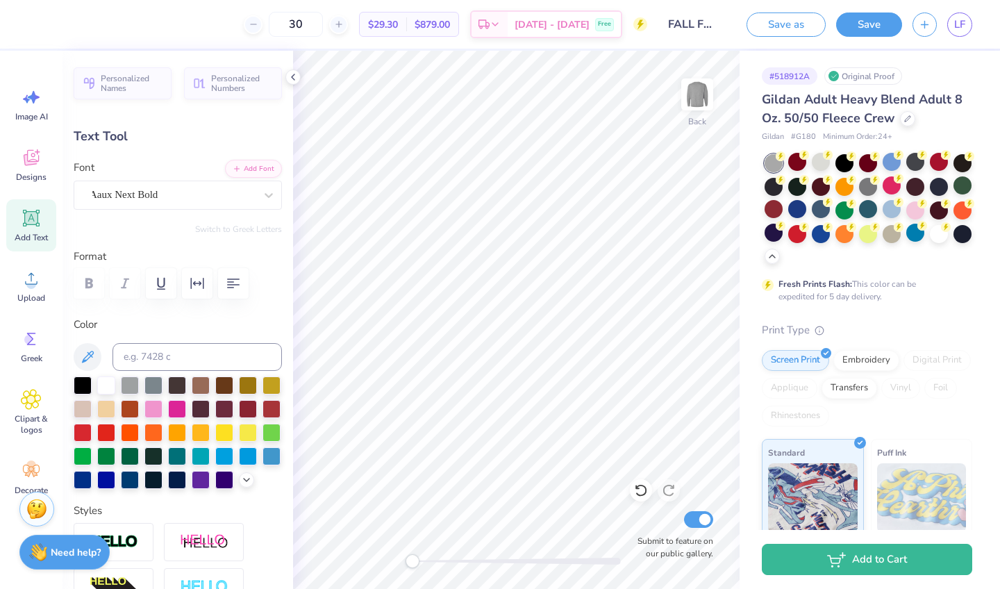
scroll to position [0, 2]
type textarea "S"
type textarea "ALPHA O"
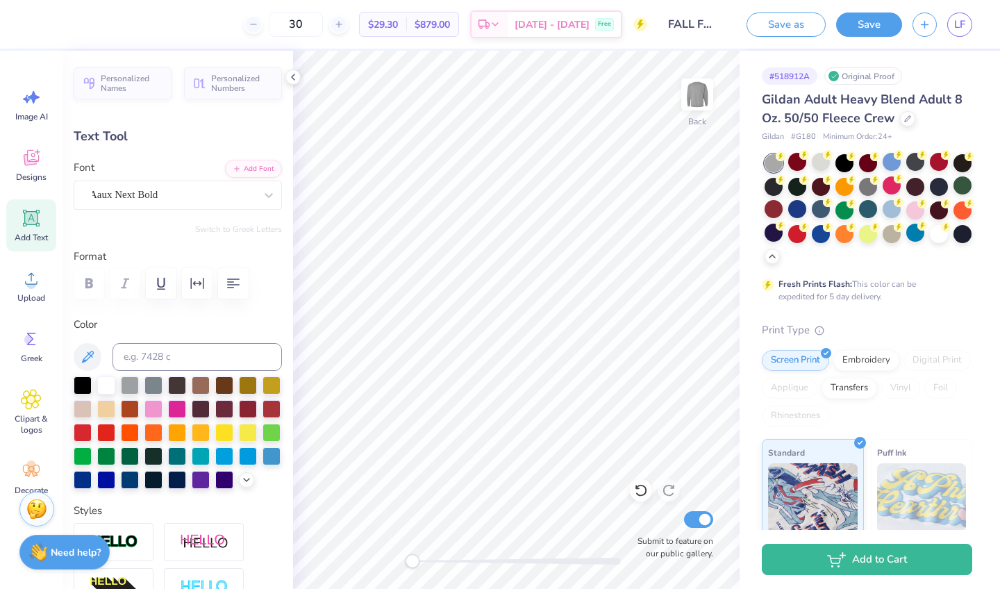
type input "9.32"
type input "0.95"
type input "9.49"
type textarea "P"
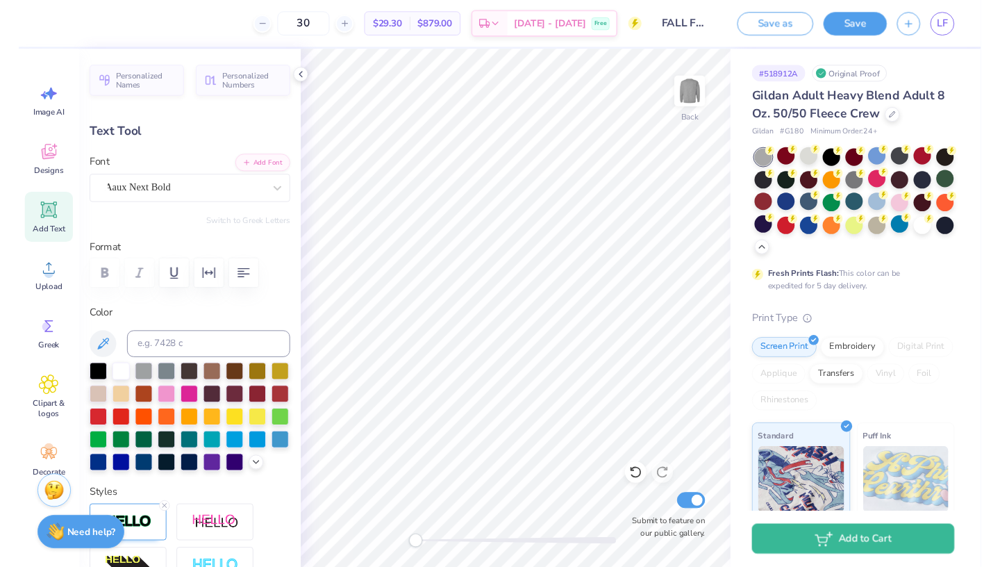
scroll to position [0, 6]
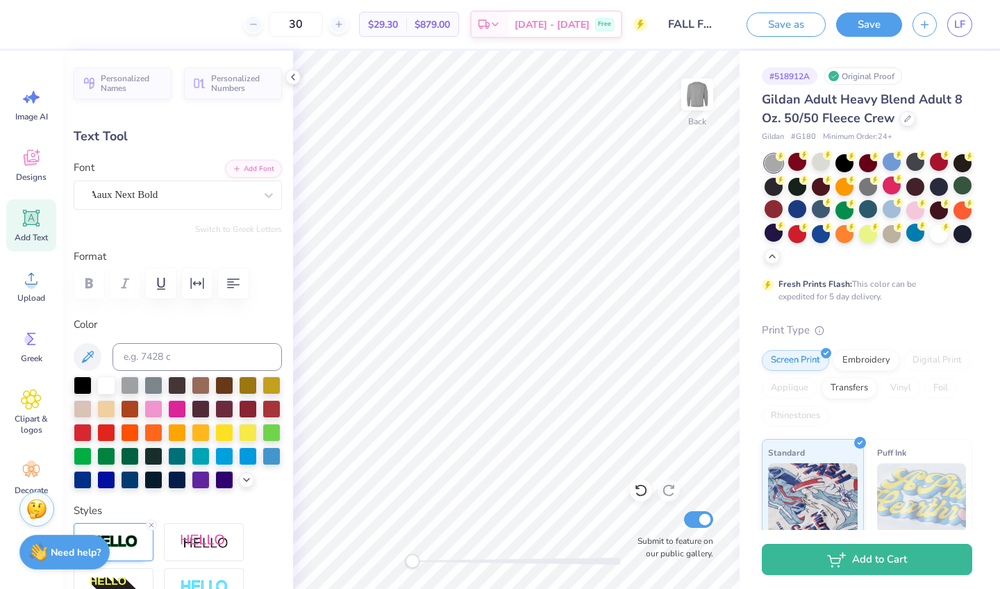
type textarea "HALLOWEEN FORMAL"
type input "10.19"
type input "0.78"
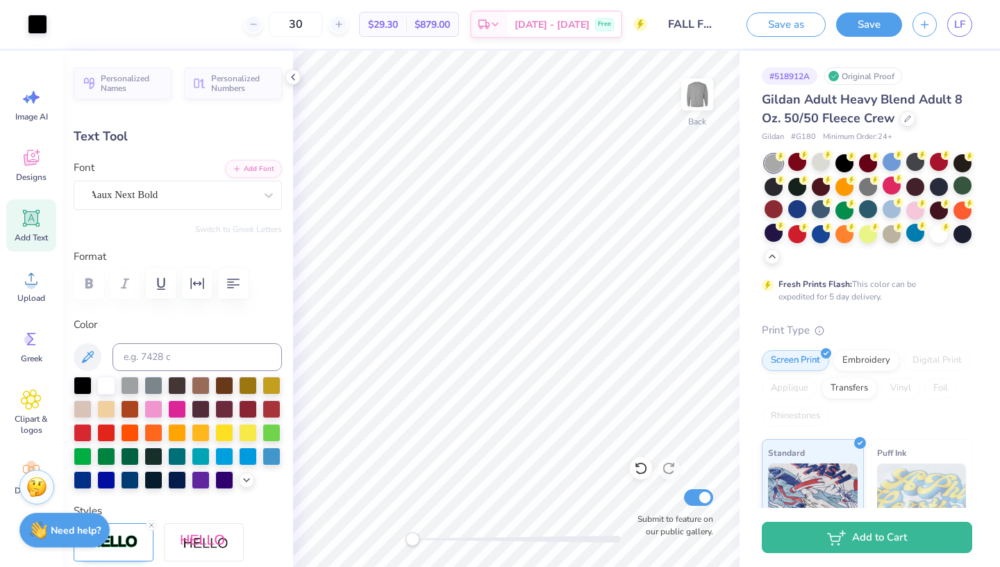
type input "9.09"
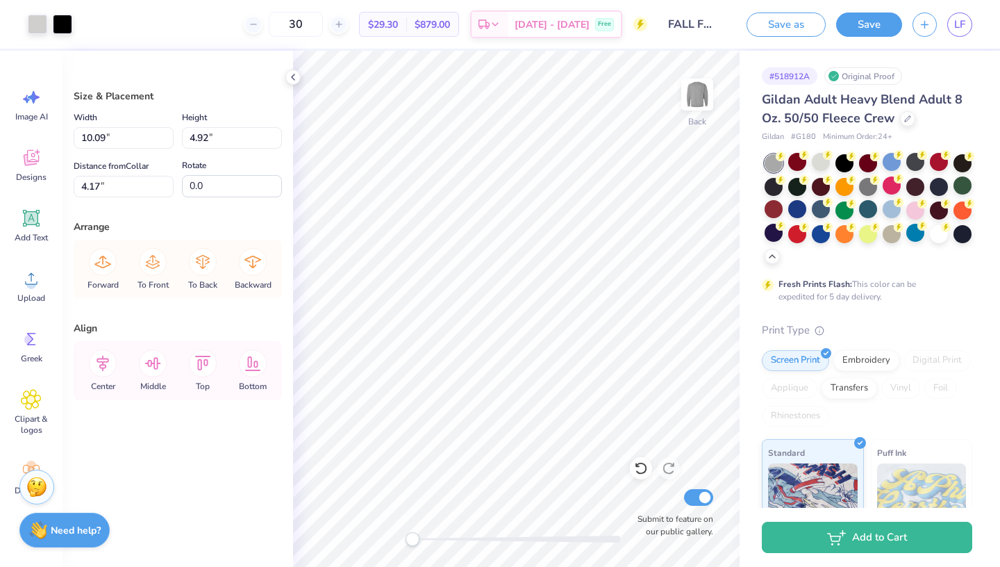
type input "4.09"
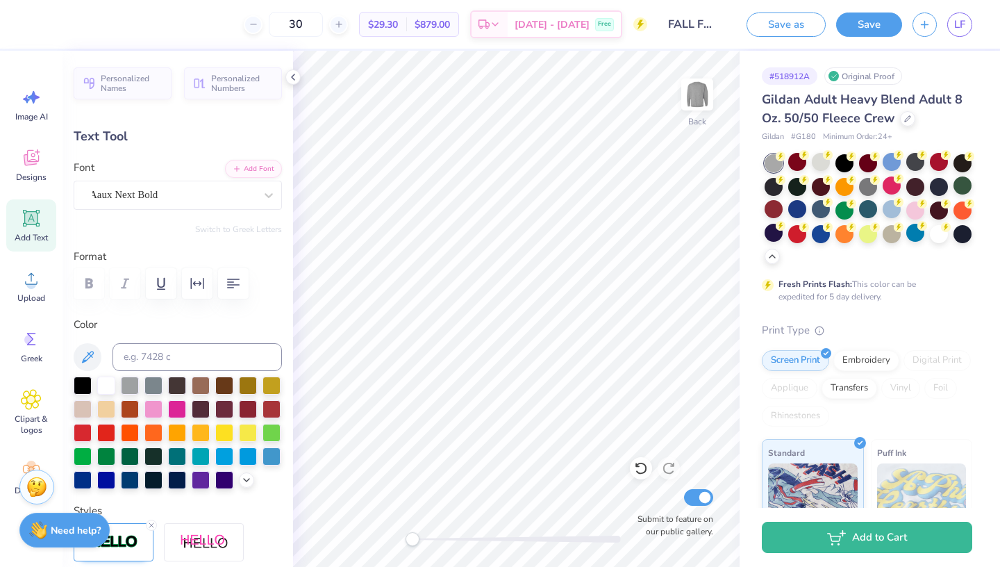
type input "10.09"
type input "2.46"
type input "4.09"
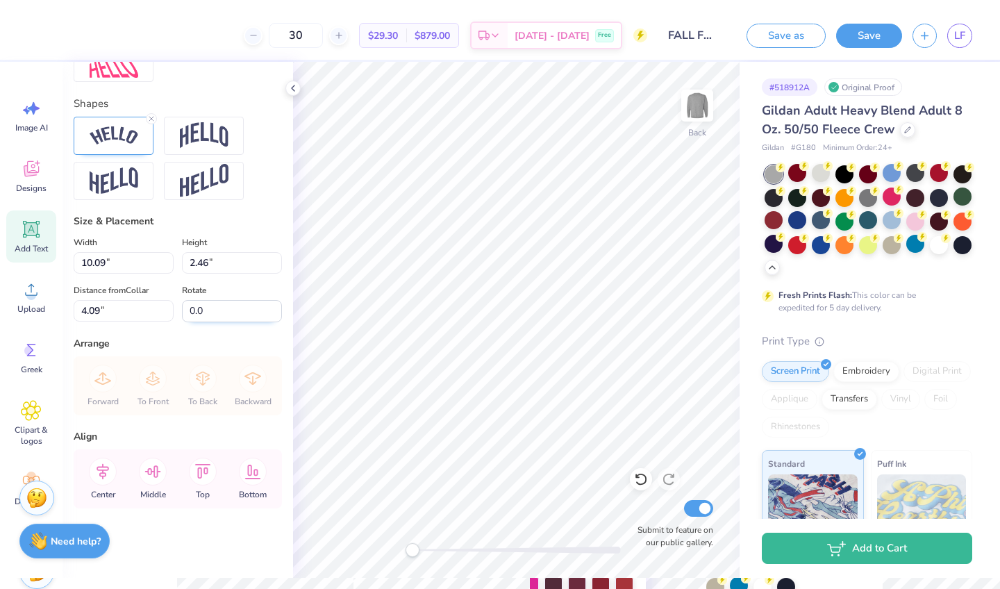
scroll to position [580, 0]
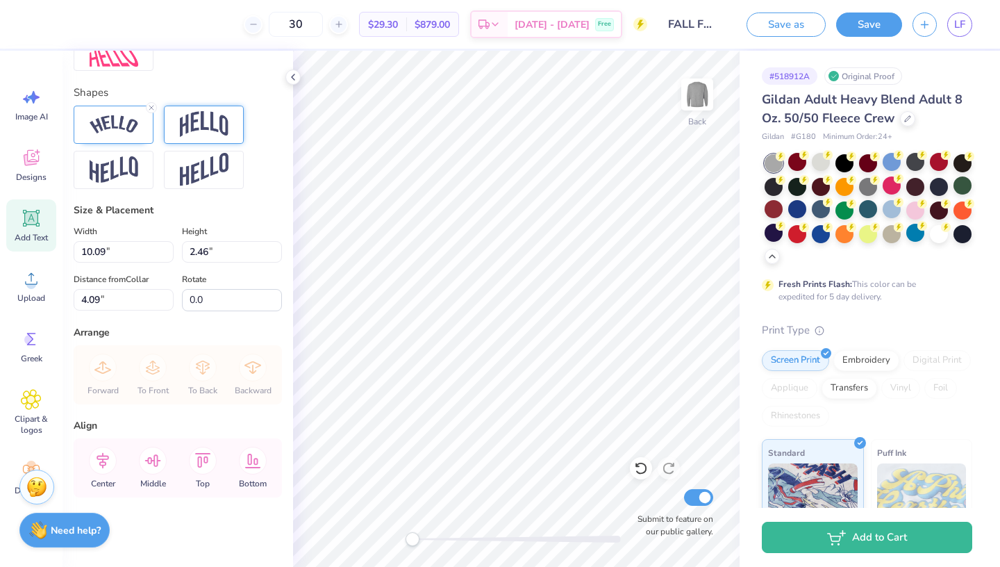
click at [215, 135] on img at bounding box center [204, 124] width 49 height 26
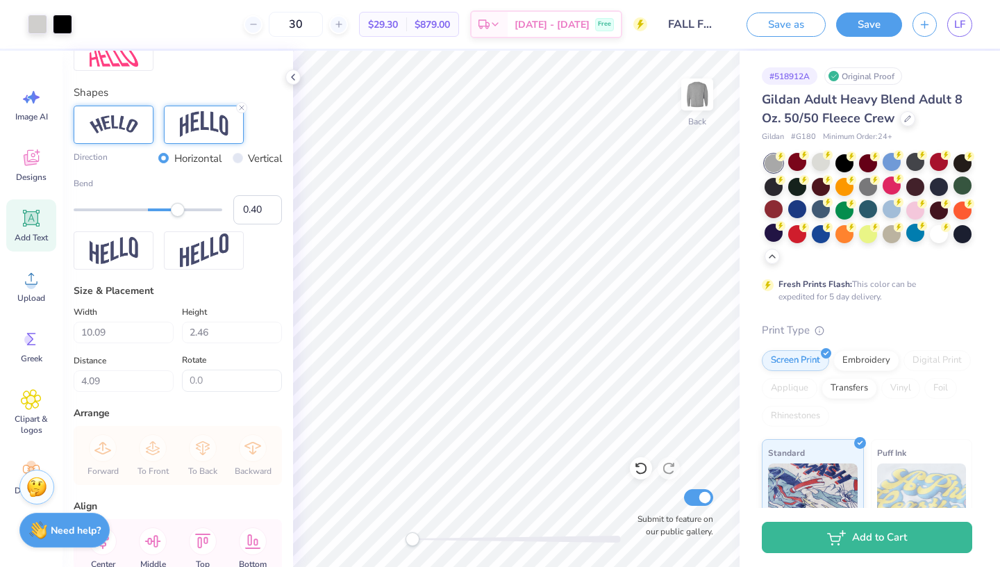
click at [135, 132] on img at bounding box center [114, 124] width 49 height 19
type input "0.78"
drag, startPoint x: 177, startPoint y: 210, endPoint x: 206, endPoint y: 212, distance: 28.5
click at [206, 212] on div "Accessibility label" at bounding box center [206, 210] width 14 height 14
type input "0.44"
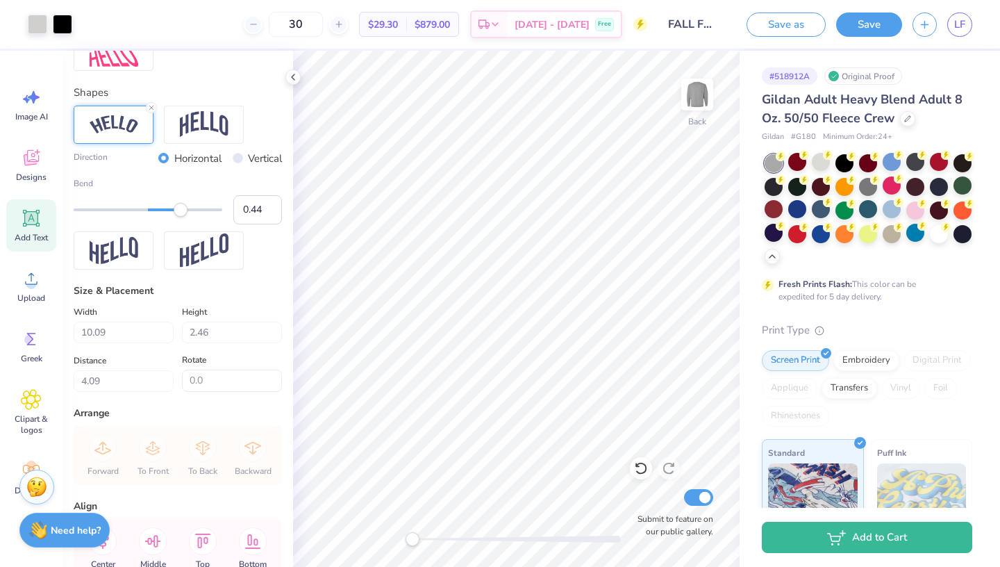
drag, startPoint x: 203, startPoint y: 210, endPoint x: 181, endPoint y: 210, distance: 22.9
click at [181, 210] on div "Accessibility label" at bounding box center [181, 210] width 14 height 14
click at [37, 26] on div at bounding box center [37, 22] width 19 height 19
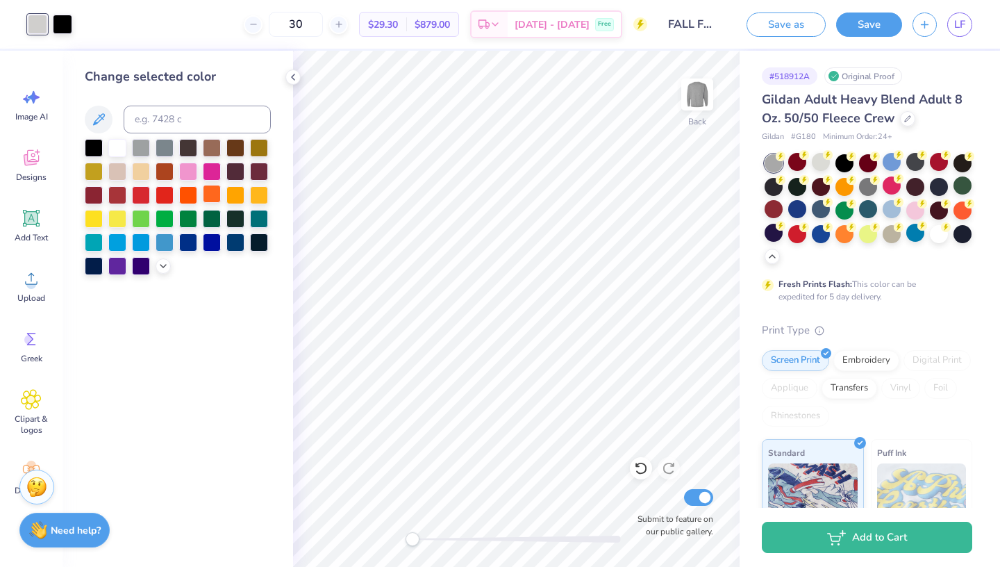
click at [212, 193] on div at bounding box center [212, 194] width 18 height 18
click at [172, 265] on div at bounding box center [178, 207] width 186 height 136
click at [163, 269] on icon at bounding box center [163, 264] width 11 height 11
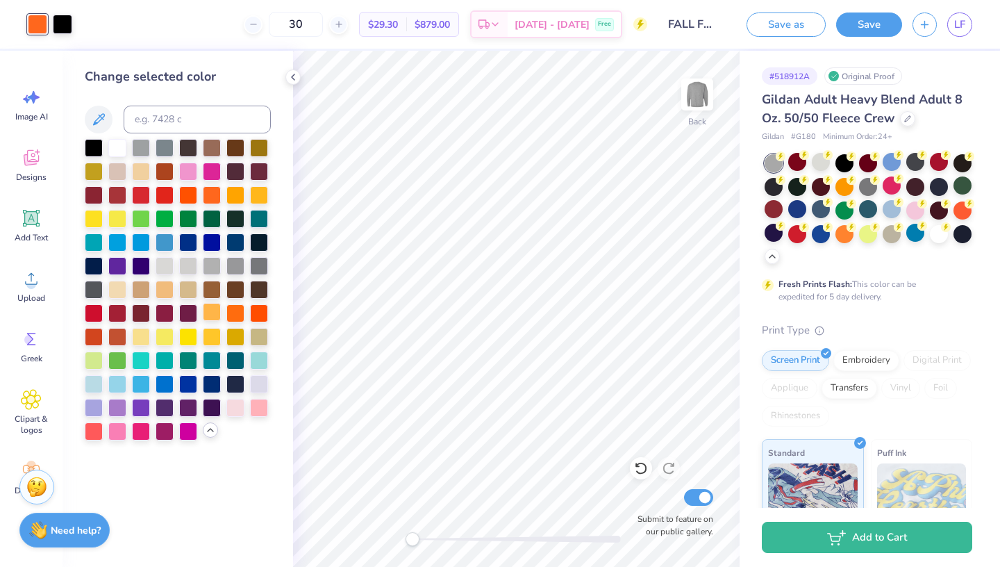
click at [216, 312] on div at bounding box center [212, 312] width 18 height 18
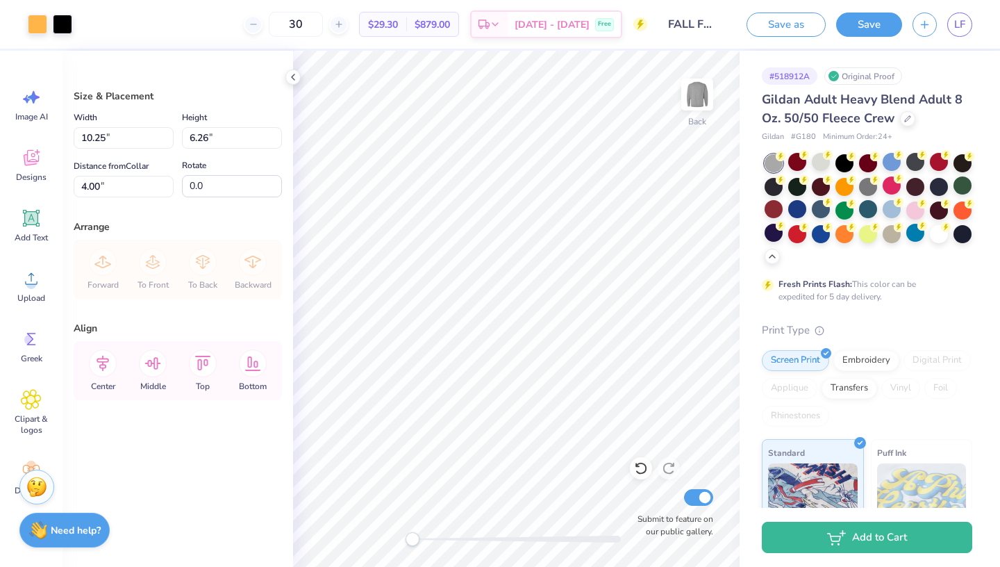
type input "5.87"
type input "3.58"
type input "3.00"
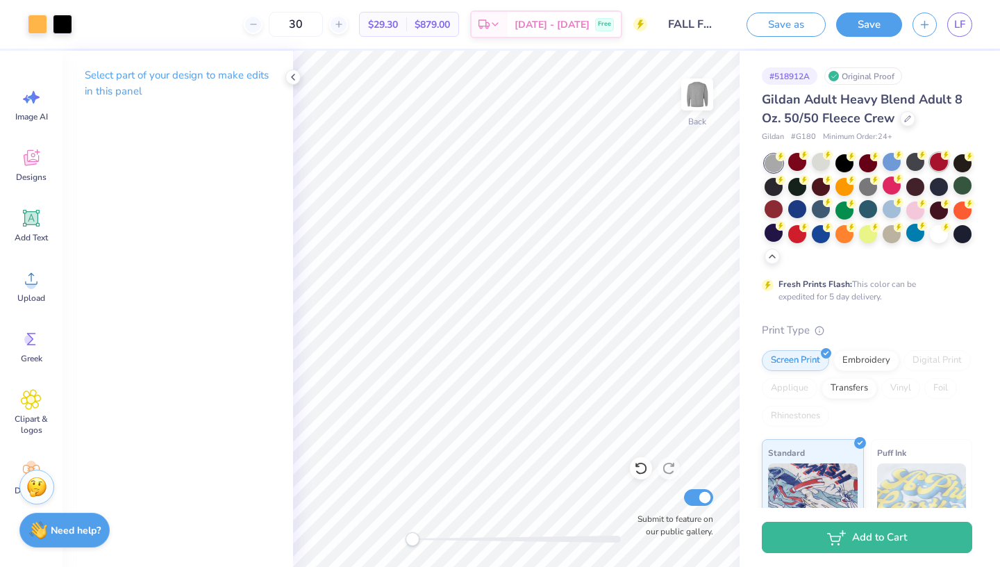
click at [934, 162] on div at bounding box center [939, 162] width 18 height 18
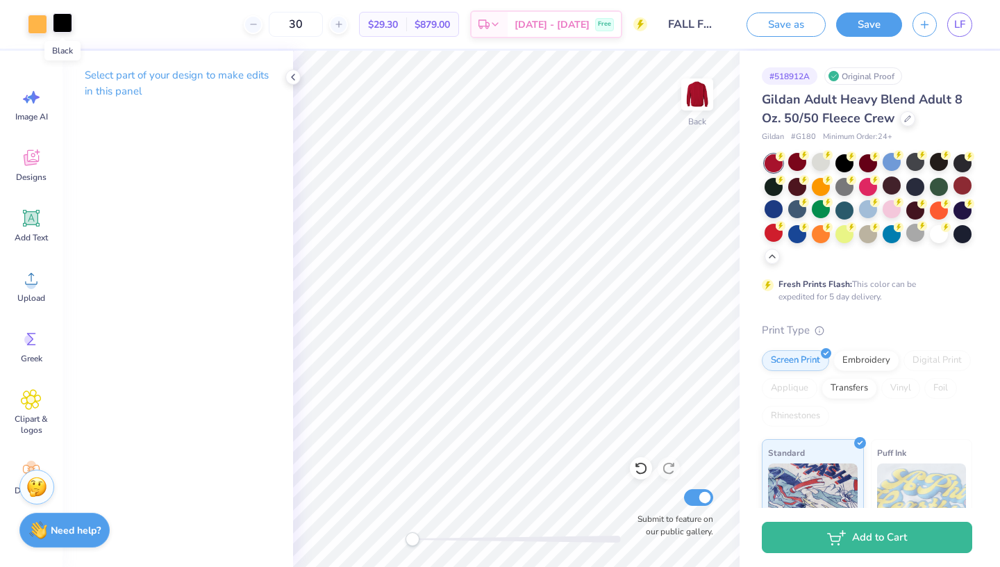
click at [64, 24] on div at bounding box center [62, 22] width 19 height 19
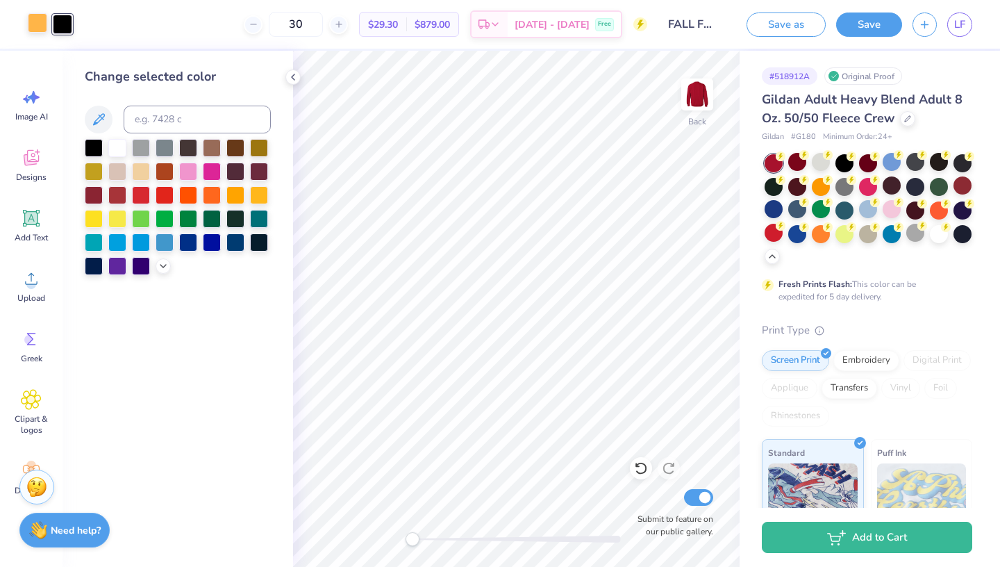
click at [40, 31] on div at bounding box center [37, 22] width 19 height 19
click at [167, 267] on icon at bounding box center [163, 264] width 11 height 11
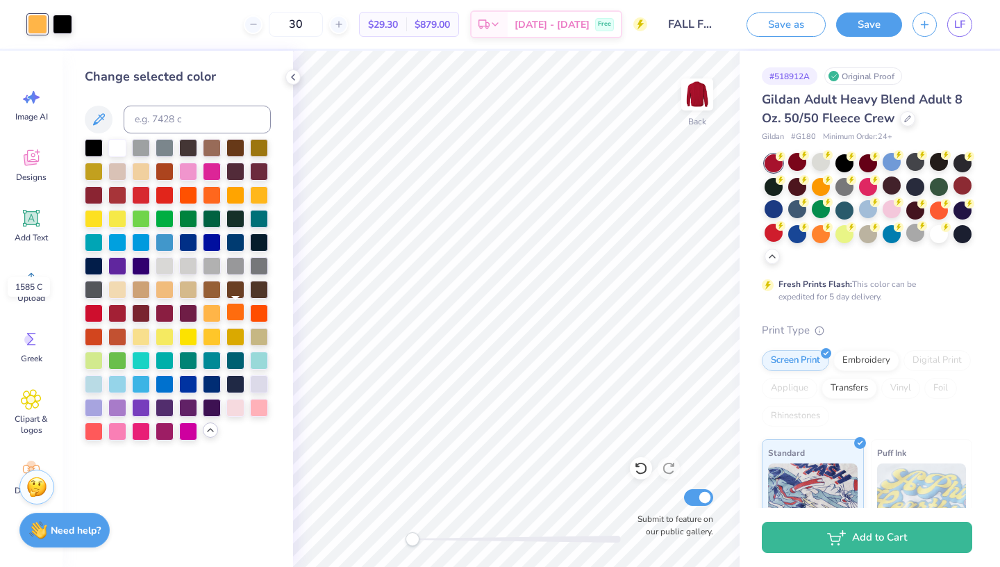
click at [236, 316] on div at bounding box center [235, 312] width 18 height 18
click at [233, 196] on div at bounding box center [235, 194] width 18 height 18
click at [867, 353] on div "Embroidery" at bounding box center [866, 358] width 66 height 21
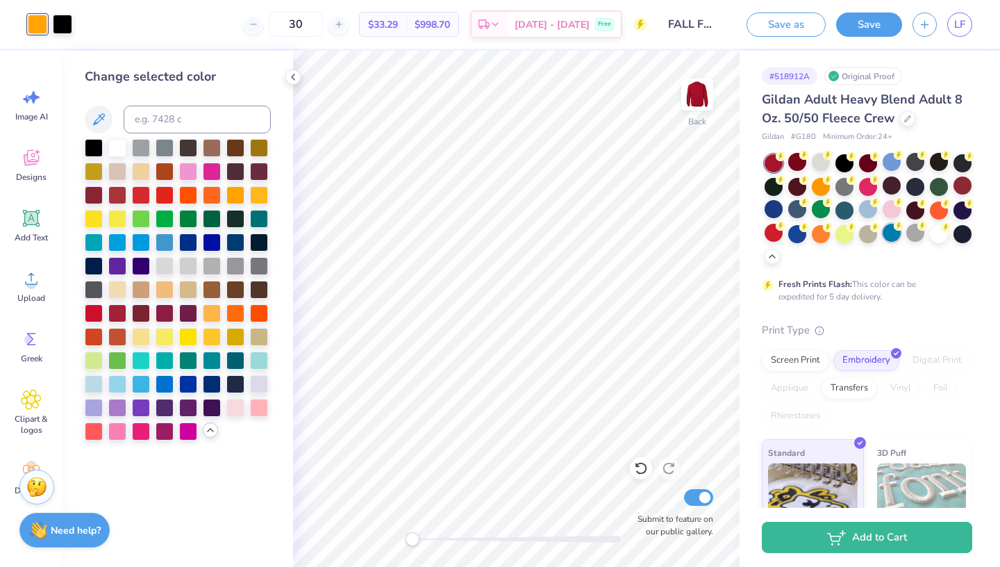
click at [892, 237] on div at bounding box center [892, 233] width 18 height 18
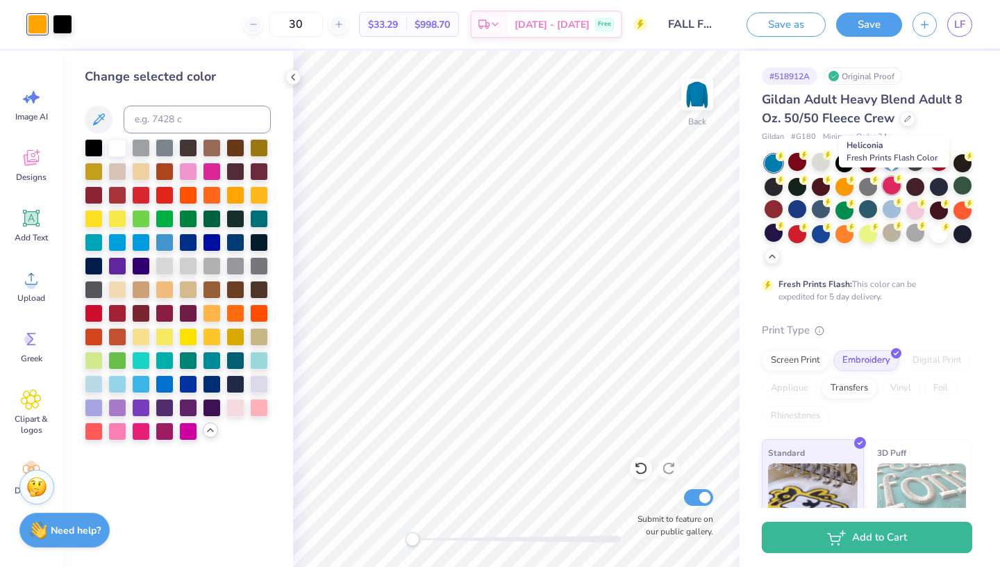
click at [888, 189] on div at bounding box center [892, 185] width 18 height 18
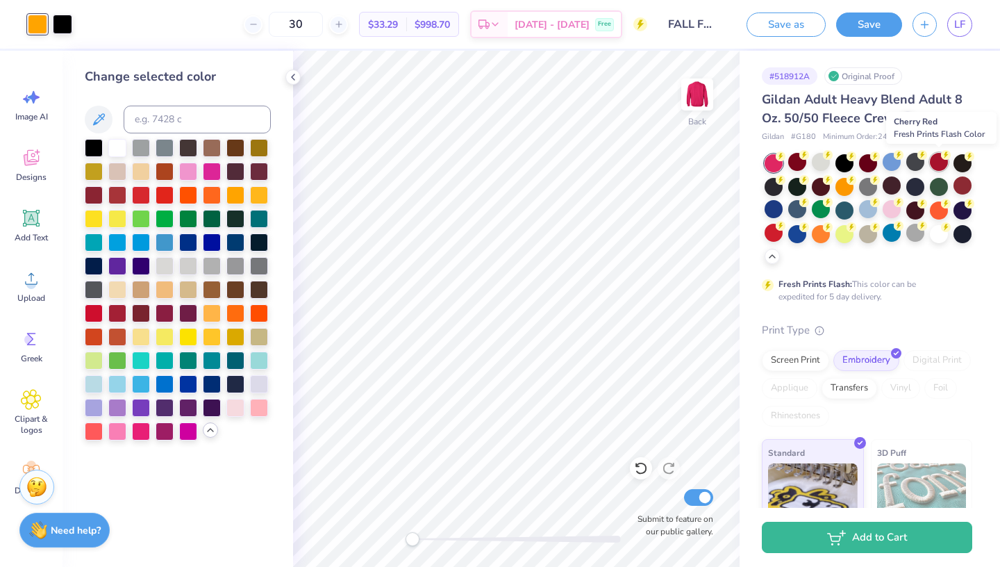
click at [936, 169] on div at bounding box center [939, 162] width 18 height 18
click at [959, 166] on div at bounding box center [962, 162] width 18 height 18
click at [771, 191] on div at bounding box center [773, 185] width 18 height 18
click at [65, 24] on div at bounding box center [62, 22] width 19 height 19
click at [117, 145] on div at bounding box center [117, 146] width 18 height 18
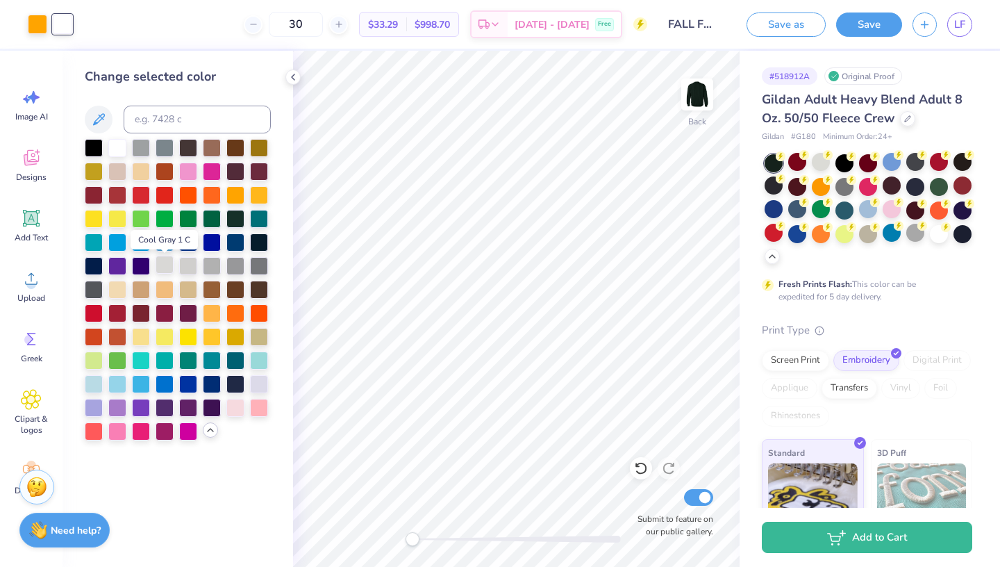
click at [173, 273] on div at bounding box center [165, 265] width 18 height 18
click at [118, 292] on div at bounding box center [117, 288] width 18 height 18
click at [121, 176] on div at bounding box center [117, 170] width 18 height 18
click at [144, 344] on div at bounding box center [141, 335] width 18 height 18
click at [240, 413] on div at bounding box center [235, 406] width 18 height 18
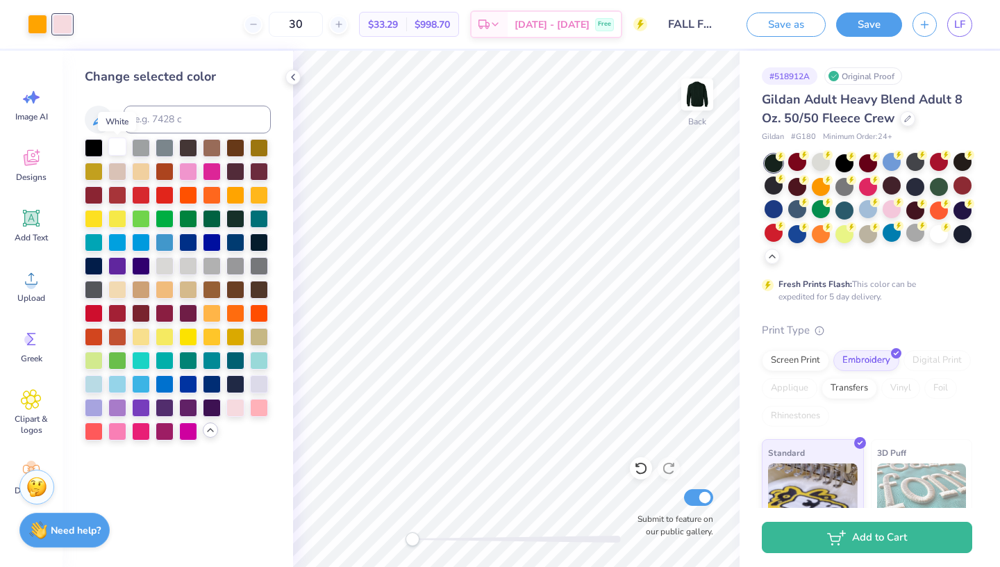
click at [120, 156] on div at bounding box center [117, 146] width 18 height 18
click at [138, 154] on div at bounding box center [141, 146] width 18 height 18
click at [162, 148] on div at bounding box center [165, 146] width 18 height 18
click at [85, 144] on div at bounding box center [94, 146] width 18 height 18
click at [942, 235] on div at bounding box center [939, 233] width 18 height 18
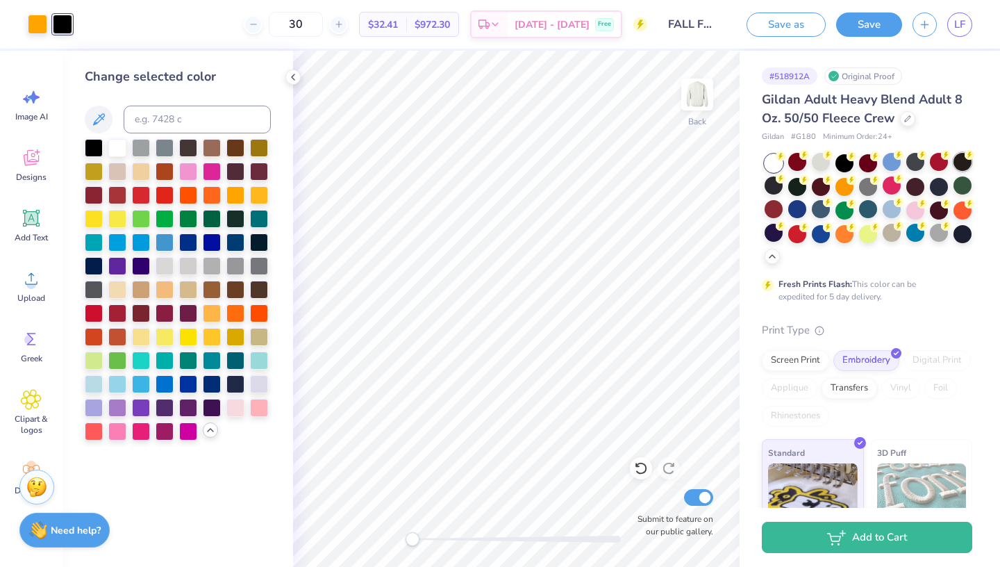
click at [955, 167] on div at bounding box center [962, 162] width 18 height 18
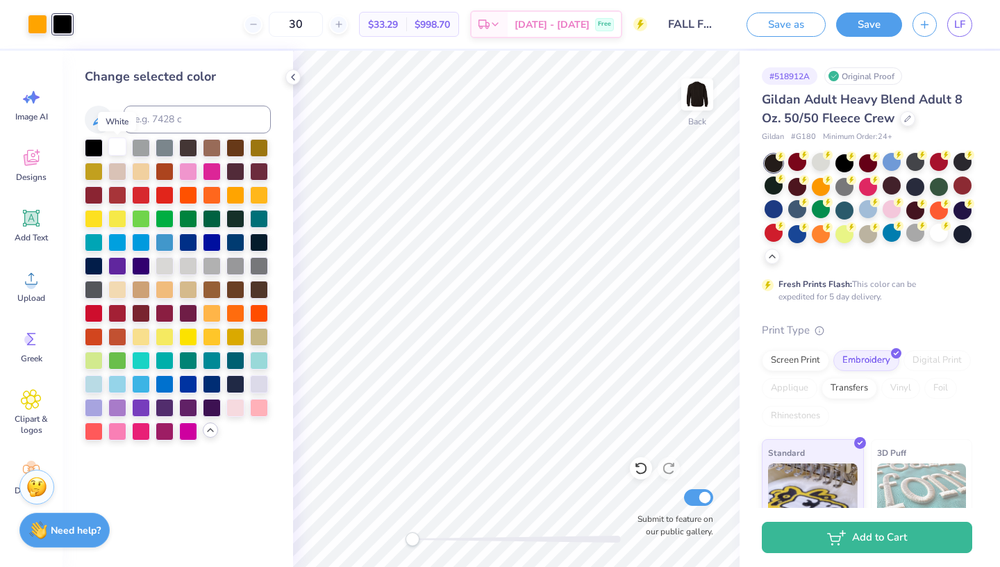
click at [119, 148] on div at bounding box center [117, 146] width 18 height 18
click at [95, 147] on div at bounding box center [94, 146] width 18 height 18
click at [933, 165] on div at bounding box center [939, 162] width 18 height 18
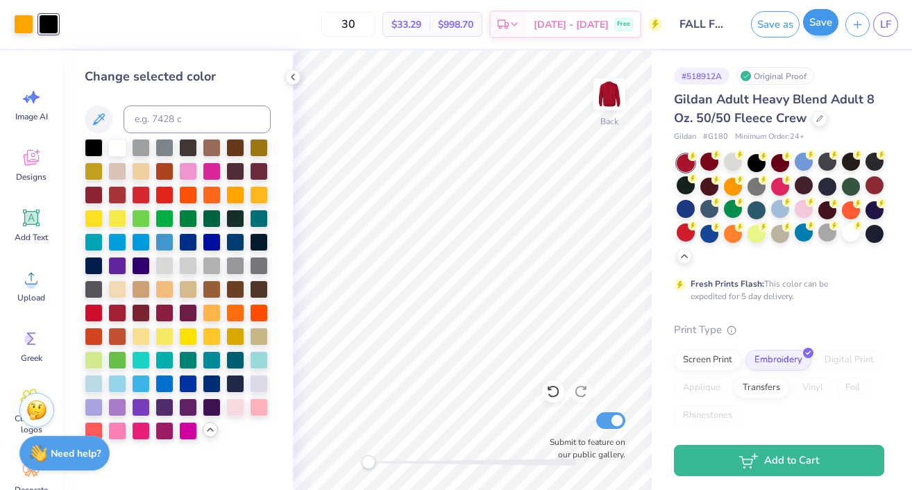
click at [827, 26] on button "Save" at bounding box center [820, 22] width 35 height 26
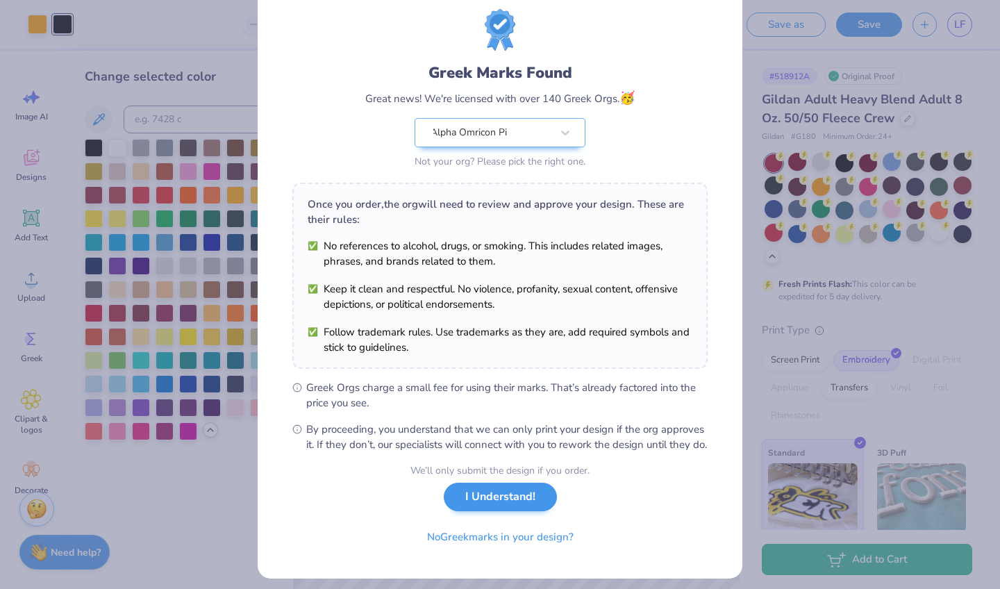
scroll to position [38, 0]
click at [504, 510] on button "I Understand!" at bounding box center [500, 496] width 113 height 28
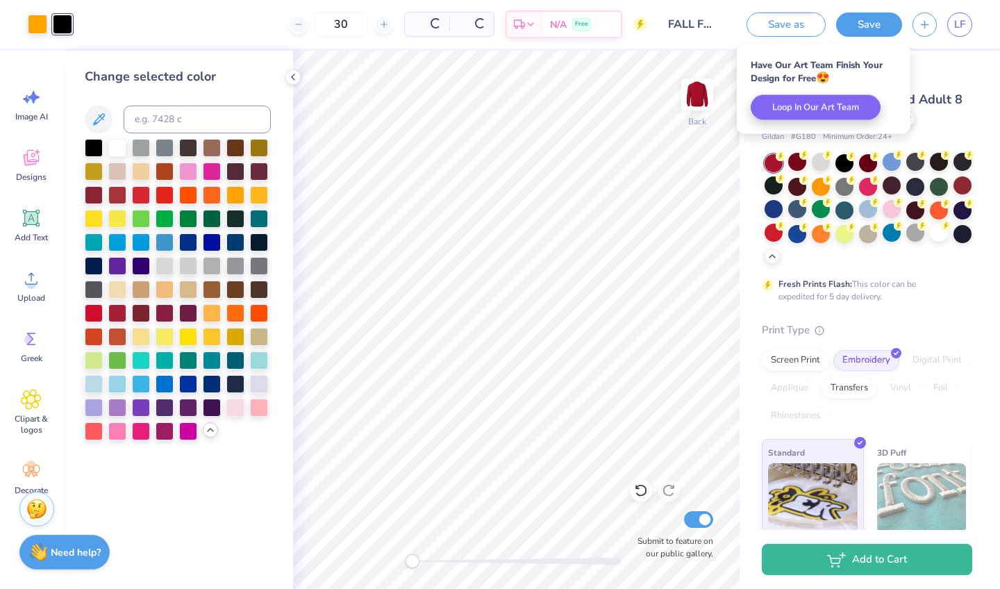
scroll to position [0, 0]
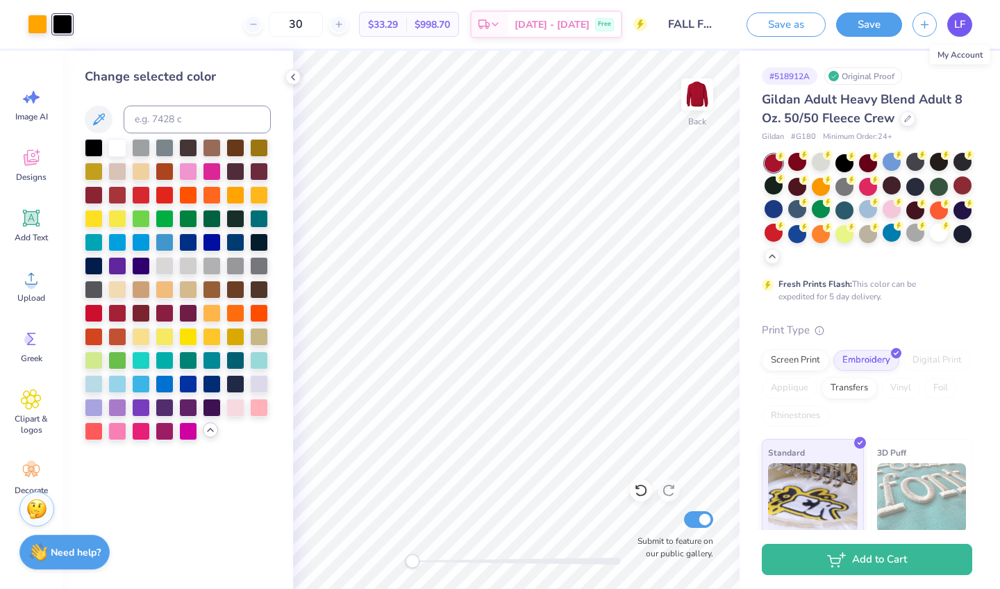
click at [962, 22] on span "LF" at bounding box center [959, 25] width 11 height 16
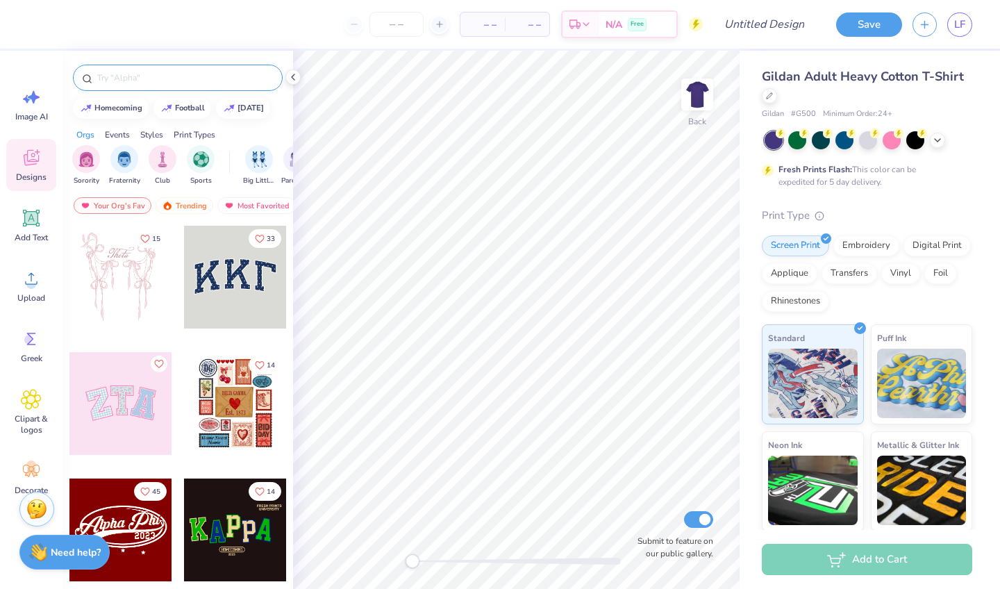
click at [147, 76] on input "text" at bounding box center [185, 78] width 178 height 14
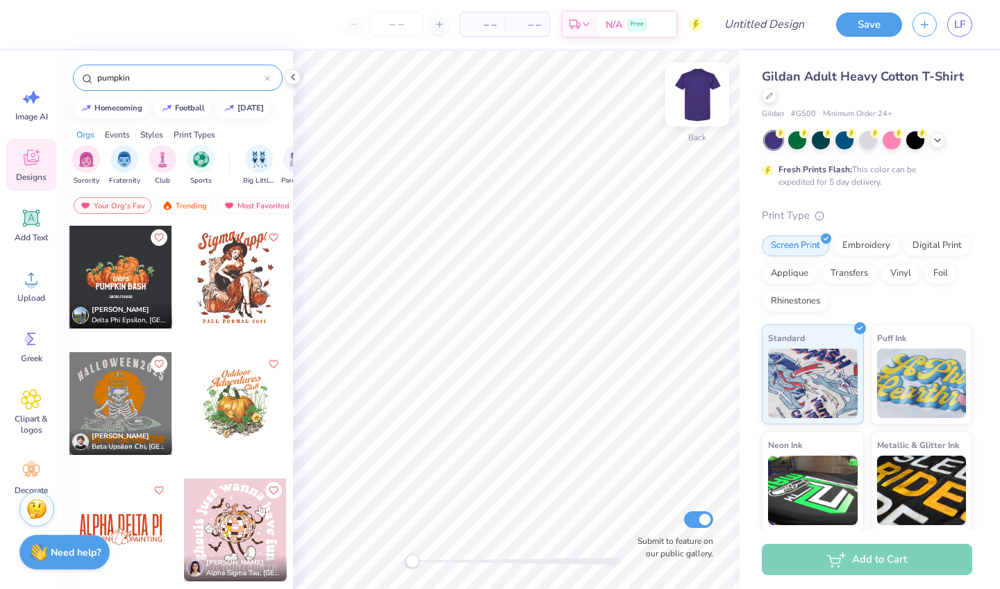
type input "pumpkin"
click at [699, 94] on img at bounding box center [697, 95] width 56 height 56
click at [237, 289] on div at bounding box center [235, 277] width 103 height 103
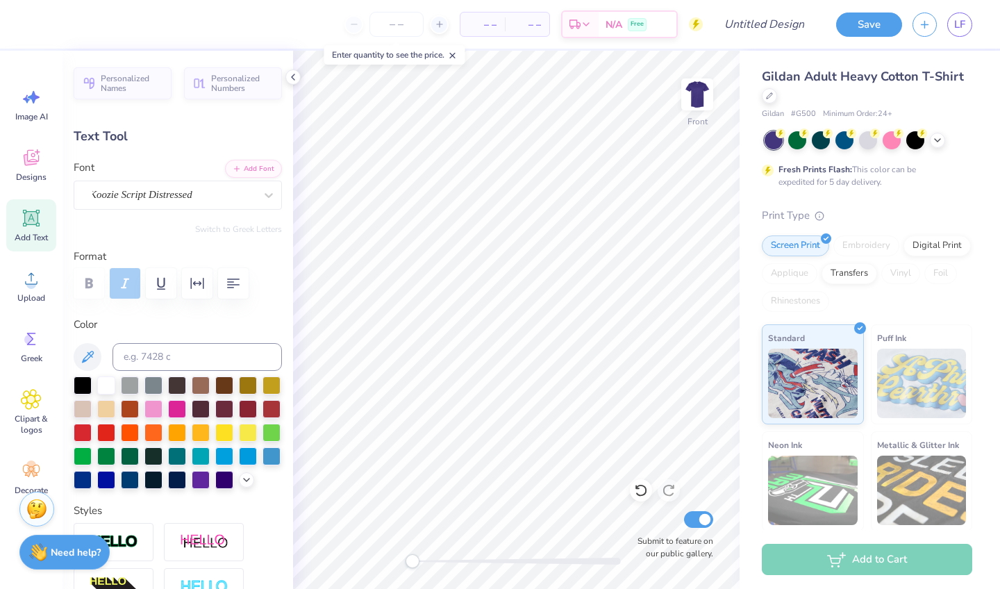
type input "6.10"
type input "4.17"
type input "-16.7"
type textarea "Alpha"
type input "5.99"
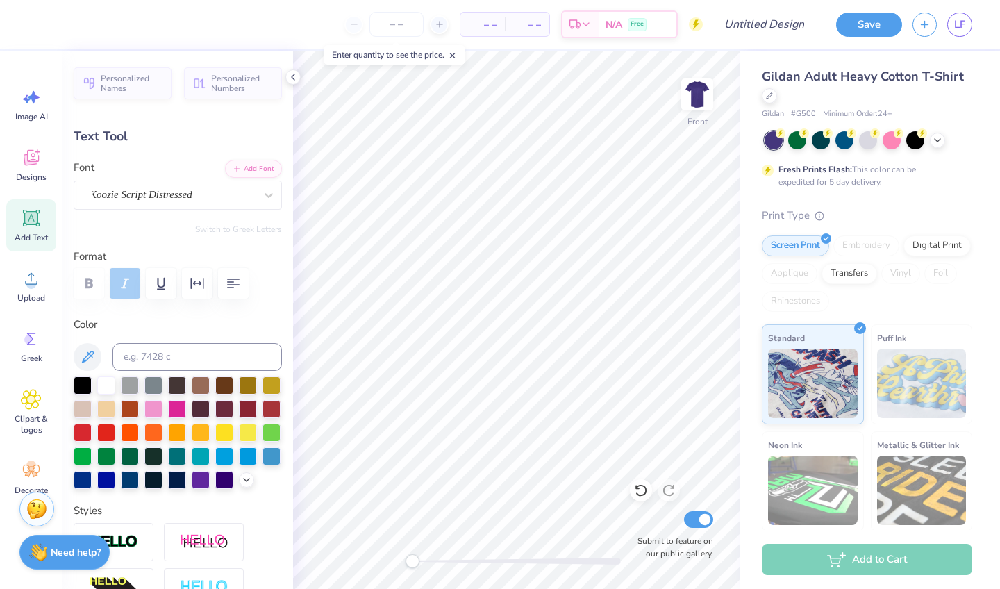
type input "4.16"
type textarea "K"
type textarea "O"
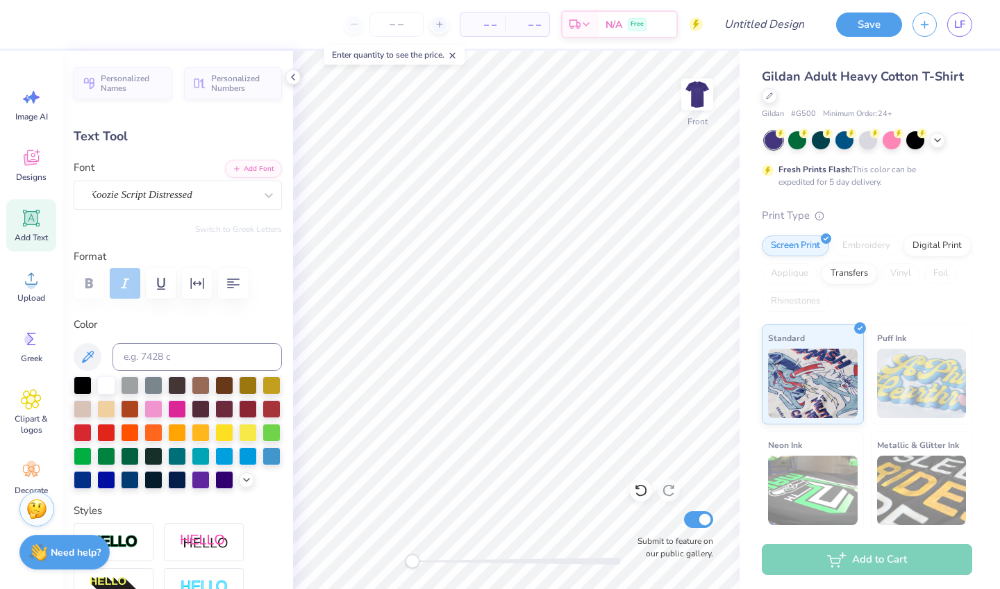
type input "6.14"
type input "3.97"
type input "3.49"
type input "1.38"
type input "2.55"
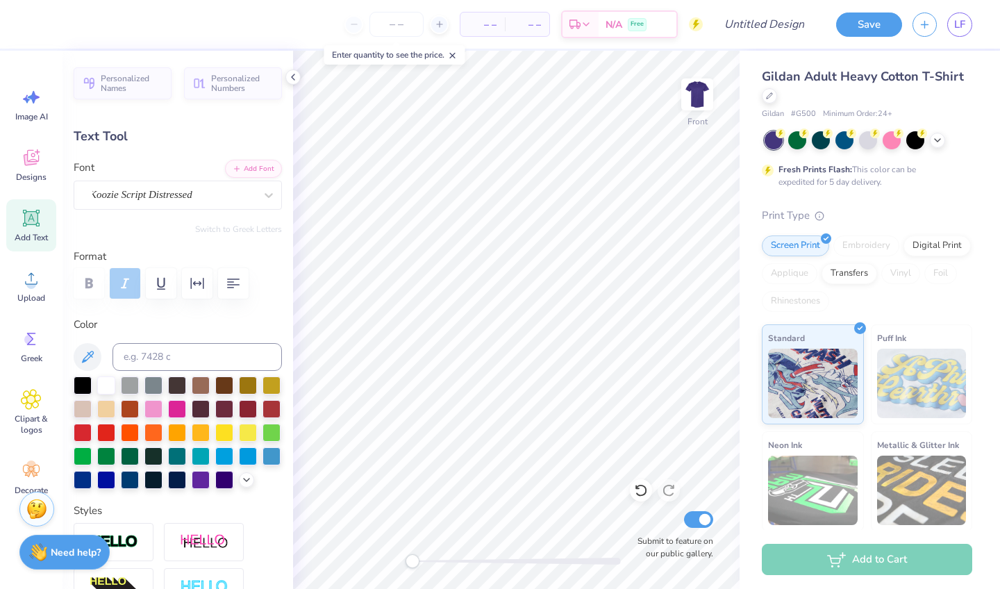
type input "4.19"
type input "0.0"
type input "4.36"
type input "0.0"
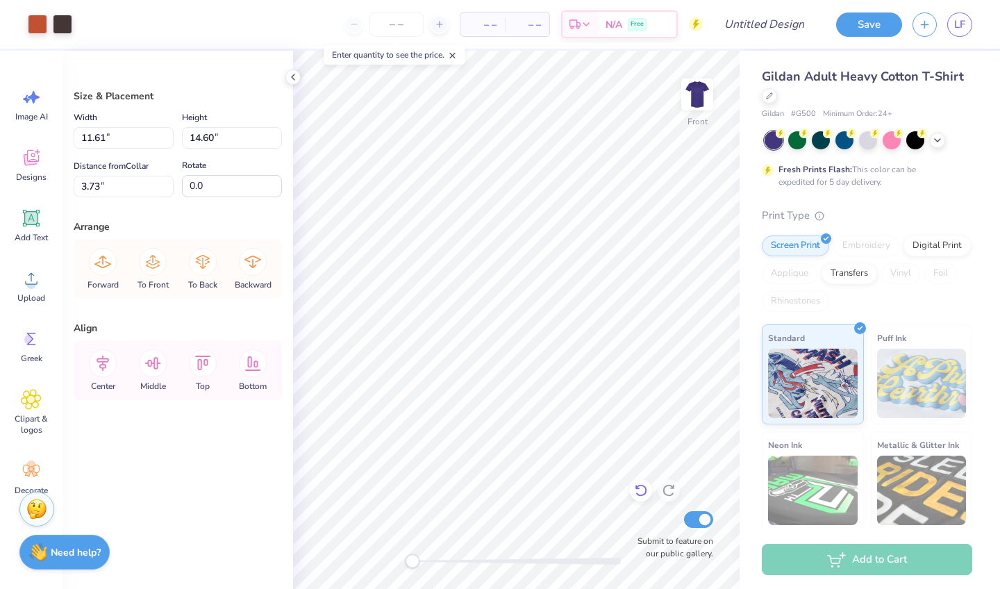
click at [644, 486] on icon at bounding box center [641, 490] width 14 height 14
type input "3.21"
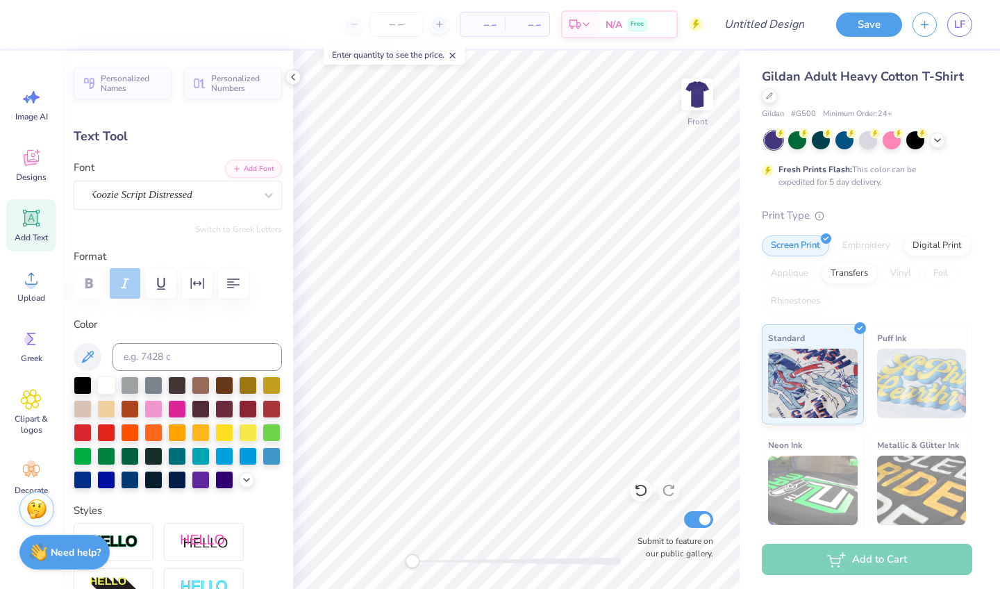
type input "1.38"
type input "2.55"
type input "3.21"
type input "0.0"
click at [402, 22] on input "number" at bounding box center [396, 24] width 54 height 25
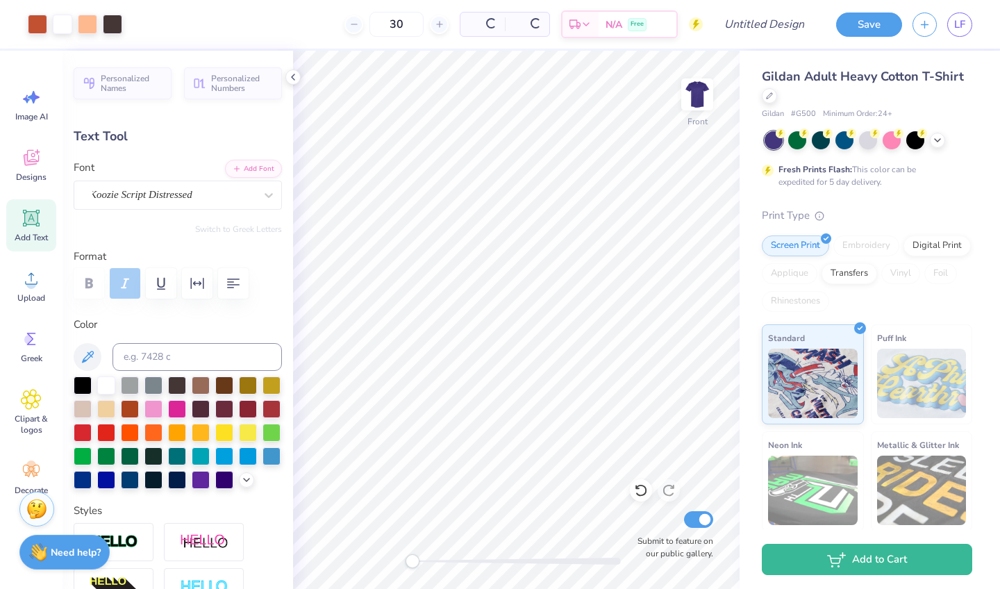
type input "30"
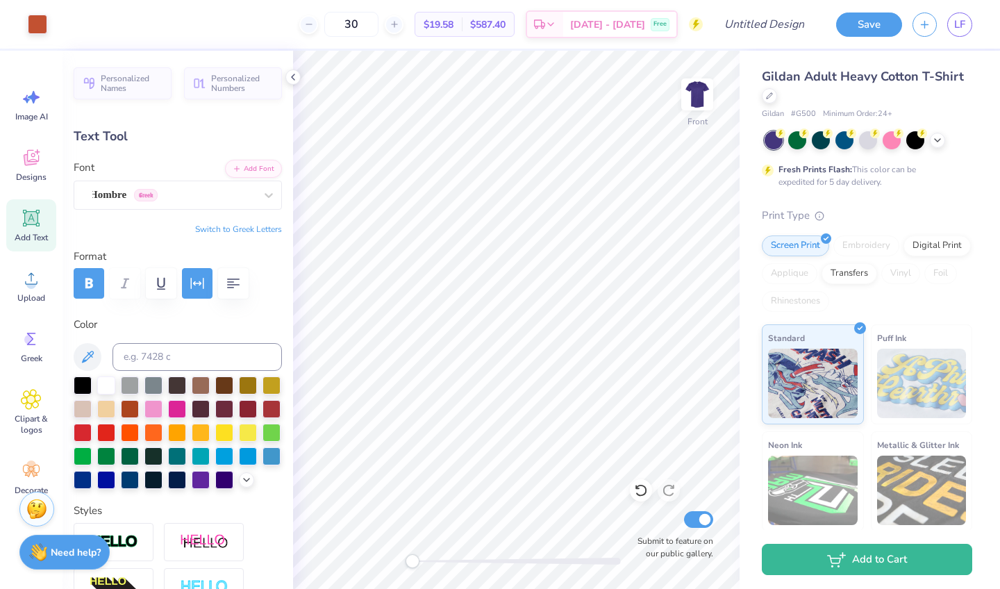
type input "9.89"
type input "0.69"
type input "17.99"
type textarea "HALLOWEEN FORMAL 2025"
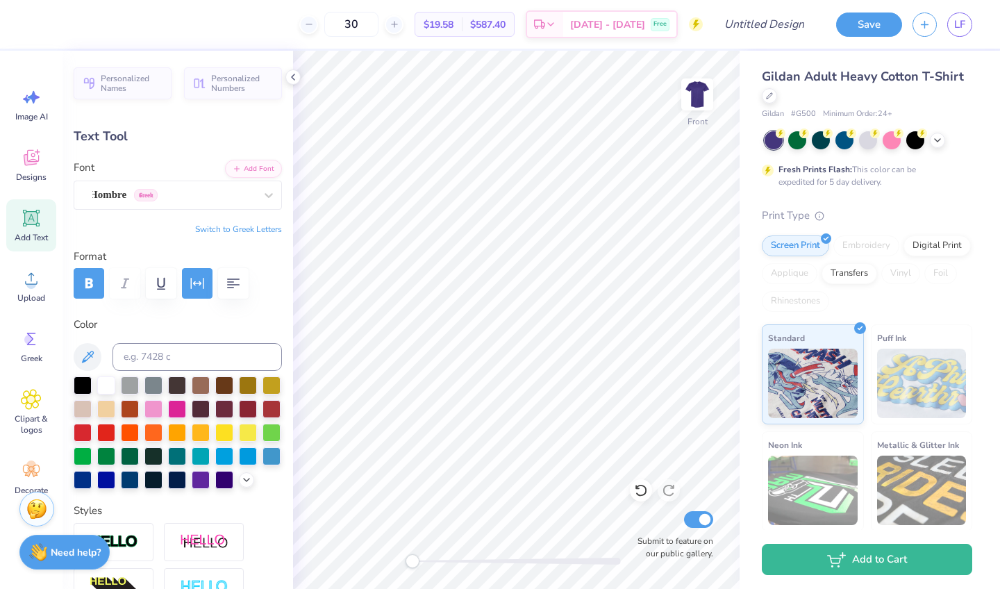
scroll to position [0, 5]
type input "13.70"
type input "0.64"
type input "18.10"
type input "12.31"
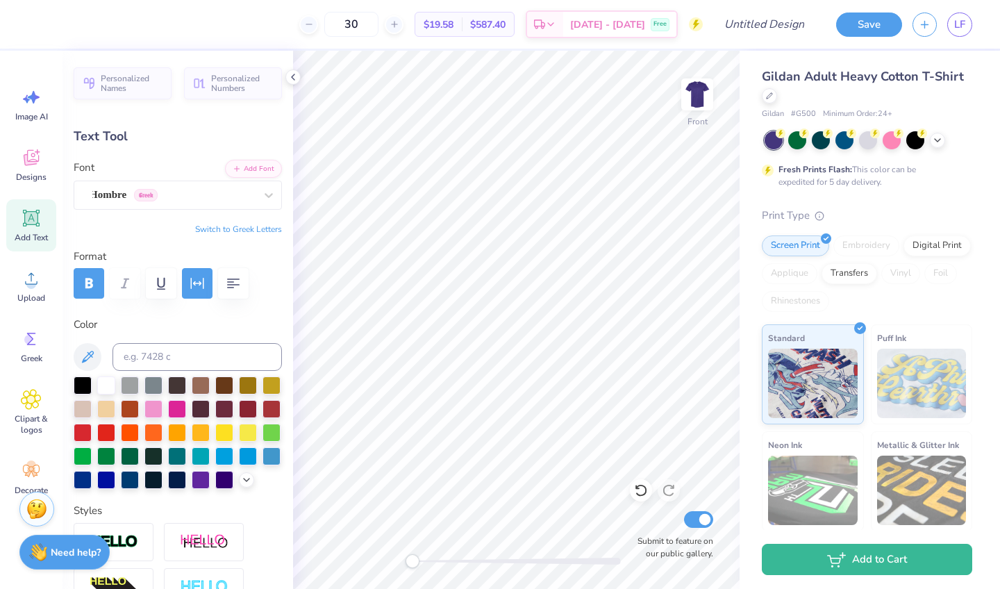
type input "0.57"
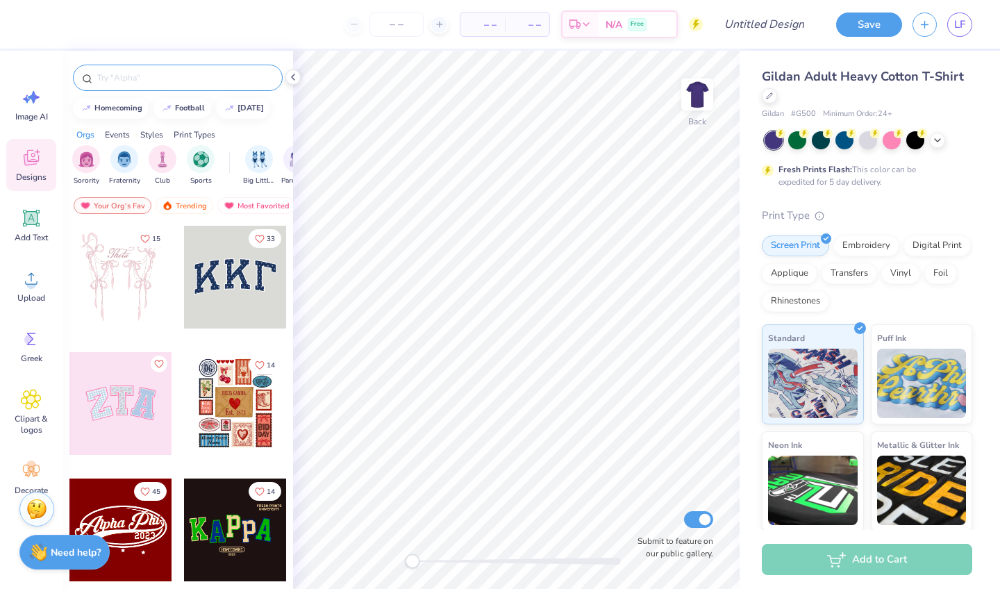
click at [233, 76] on input "text" at bounding box center [185, 78] width 178 height 14
type input "pumpkin"
